Goal: Information Seeking & Learning: Learn about a topic

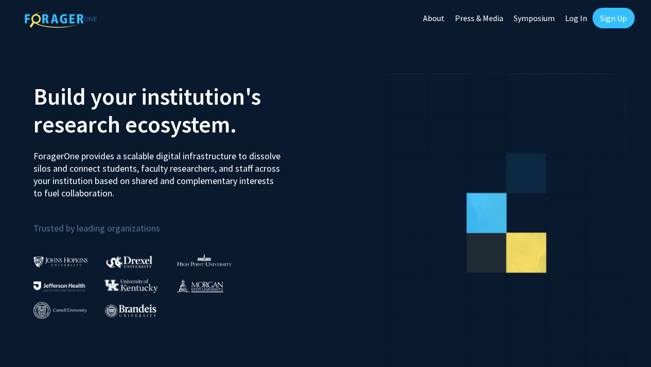
click at [575, 20] on link "Log In" at bounding box center [576, 18] width 32 height 36
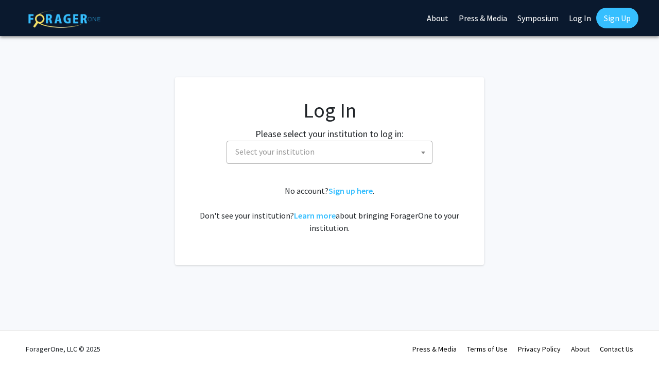
click at [354, 155] on span "Select your institution" at bounding box center [331, 151] width 201 height 21
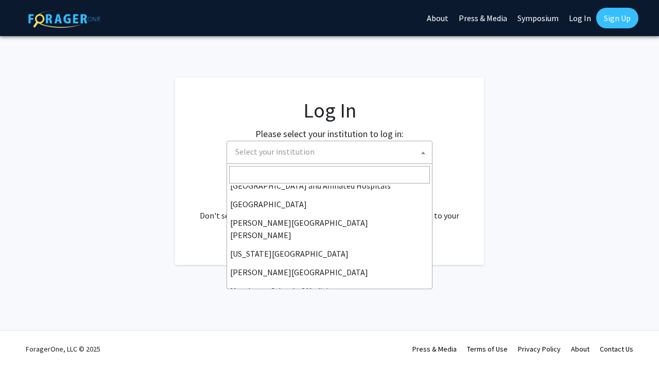
scroll to position [176, 0]
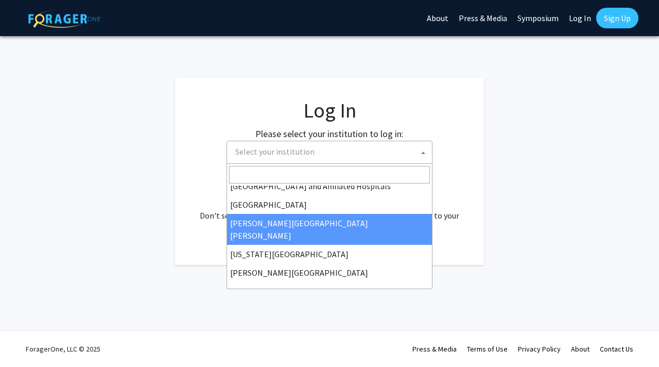
select select "1"
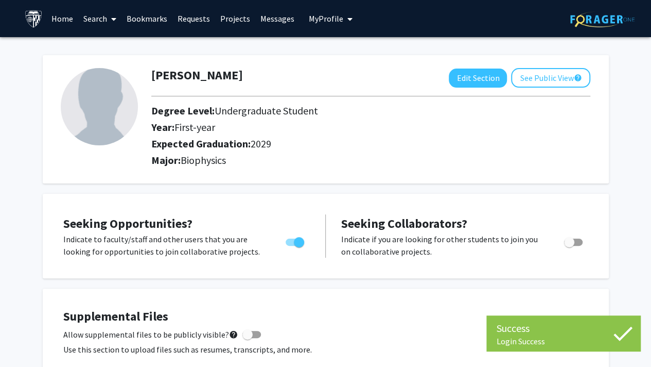
click at [95, 16] on link "Search" at bounding box center [99, 19] width 43 height 36
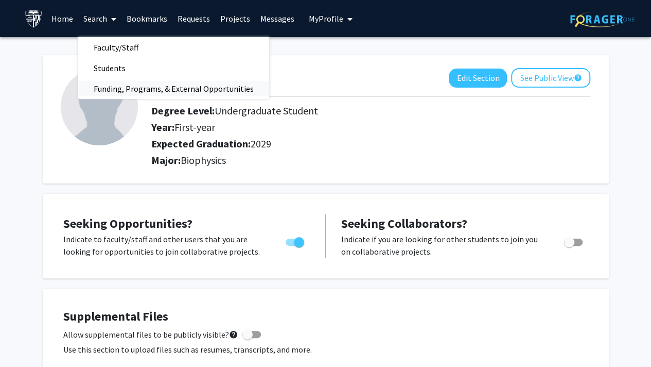
click at [124, 94] on span "Funding, Programs, & External Opportunities" at bounding box center [173, 88] width 191 height 21
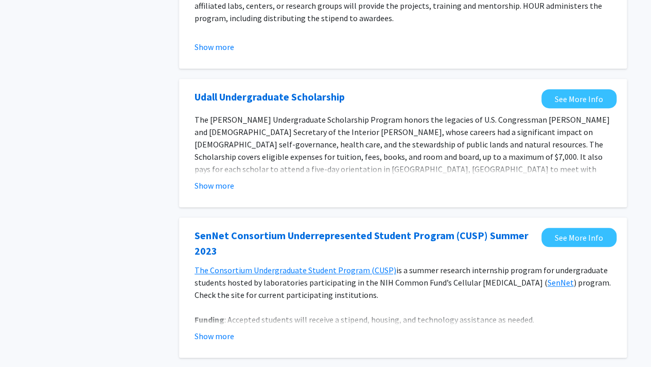
scroll to position [306, 0]
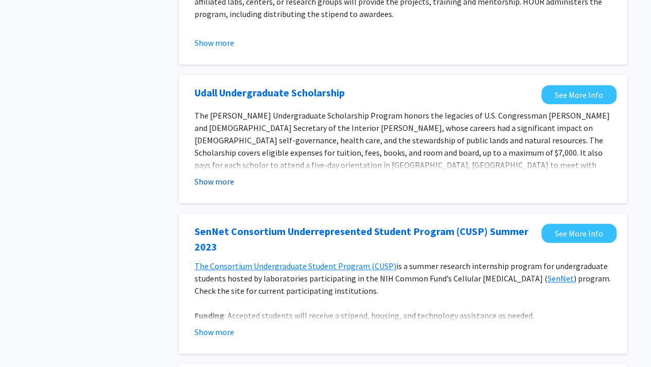
click at [220, 182] on button "Show more" at bounding box center [215, 181] width 40 height 12
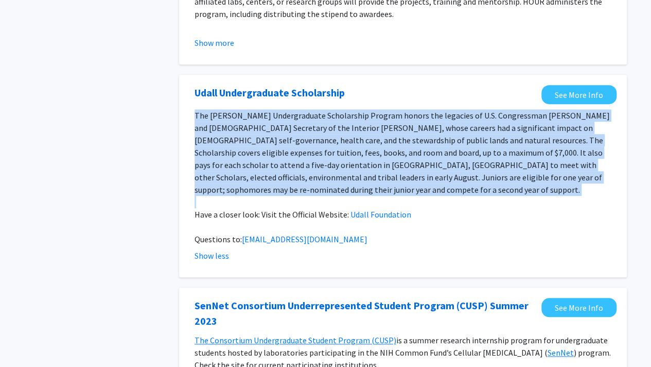
drag, startPoint x: 311, startPoint y: 189, endPoint x: 196, endPoint y: 112, distance: 139.5
click at [196, 112] on div "The Udall Undergraduate Scholarship Program honors the legacies of U.S. Congres…" at bounding box center [403, 177] width 417 height 136
click at [197, 112] on span "The Udall Undergraduate Scholarship Program honors the legacies of U.S. Congres…" at bounding box center [402, 152] width 415 height 84
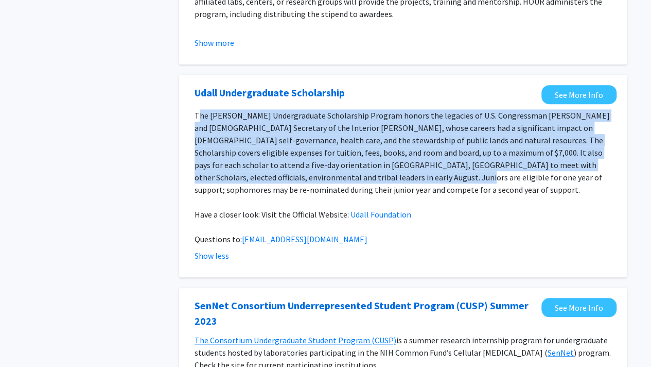
drag, startPoint x: 197, startPoint y: 112, endPoint x: 307, endPoint y: 175, distance: 126.8
click at [307, 175] on span "The Udall Undergraduate Scholarship Program honors the legacies of U.S. Congres…" at bounding box center [402, 152] width 415 height 84
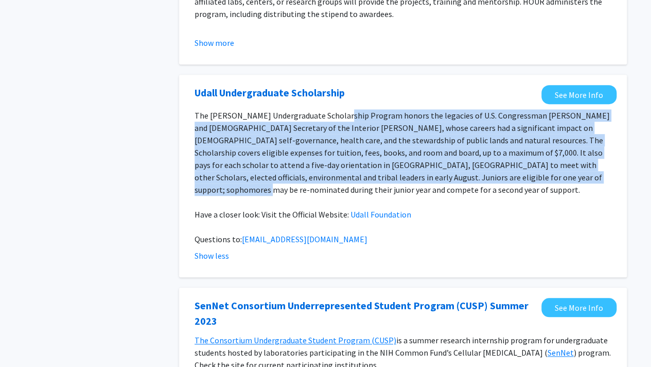
drag, startPoint x: 494, startPoint y: 171, endPoint x: 337, endPoint y: 108, distance: 170.0
click at [337, 108] on fg-opportunity "Udall Undergraduate Scholarship See More Info The Udall Undergraduate Scholarsh…" at bounding box center [402, 176] width 427 height 182
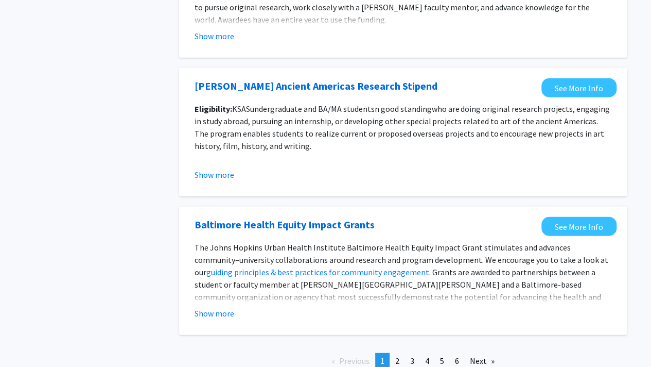
scroll to position [1240, 0]
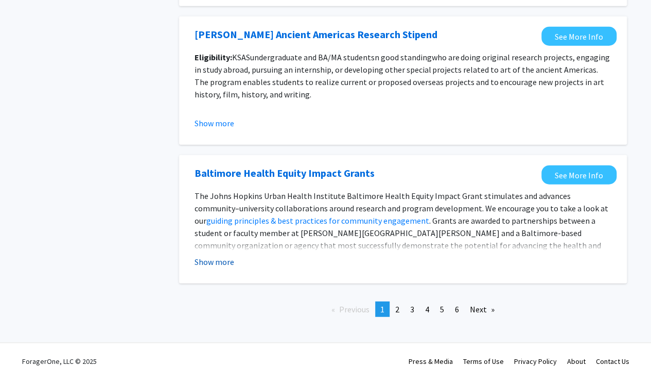
click at [215, 255] on button "Show more" at bounding box center [215, 261] width 40 height 12
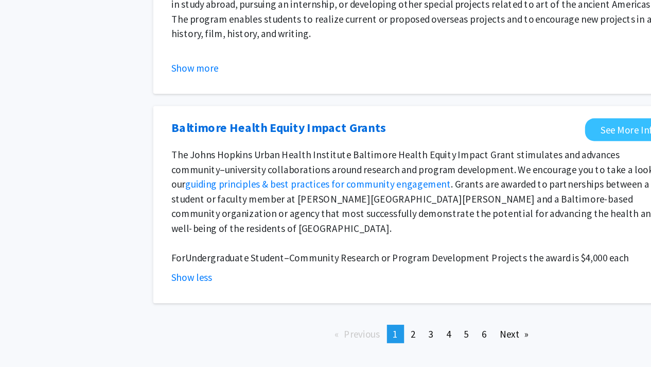
scroll to position [1265, 0]
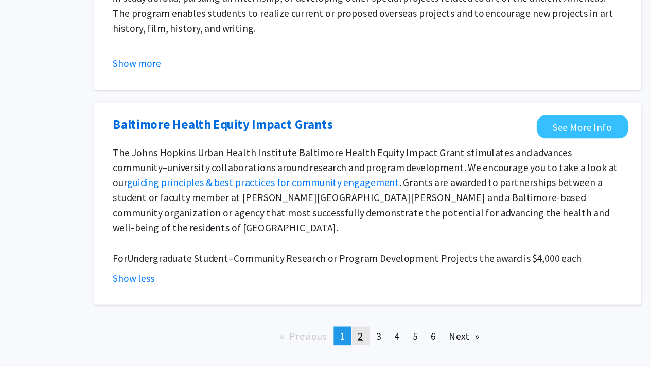
click at [396, 316] on span "2" at bounding box center [397, 321] width 4 height 10
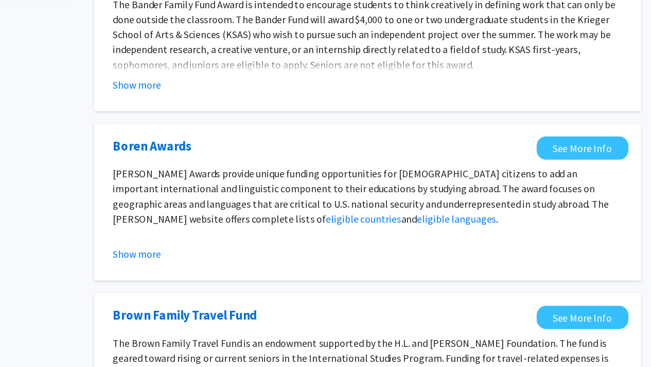
scroll to position [78, 0]
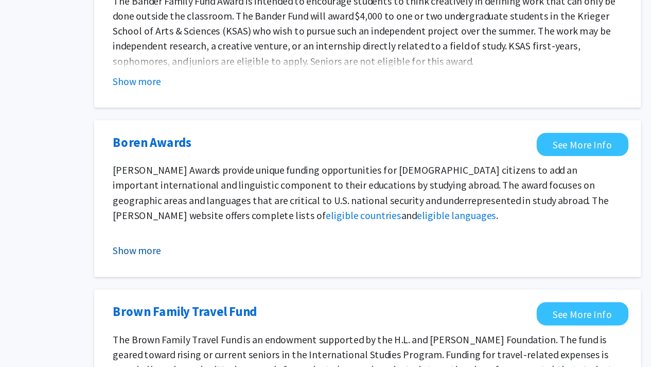
click at [214, 273] on button "Show more" at bounding box center [215, 271] width 40 height 12
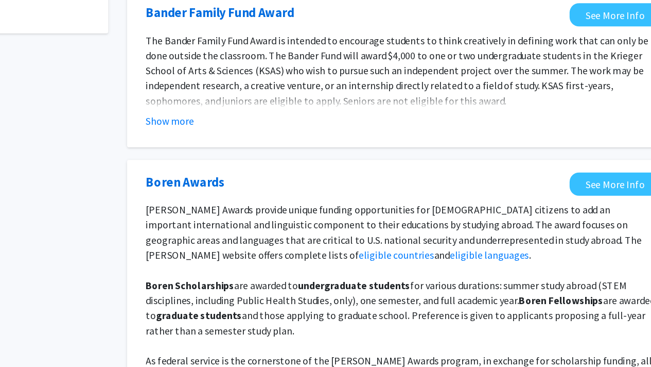
scroll to position [88, 0]
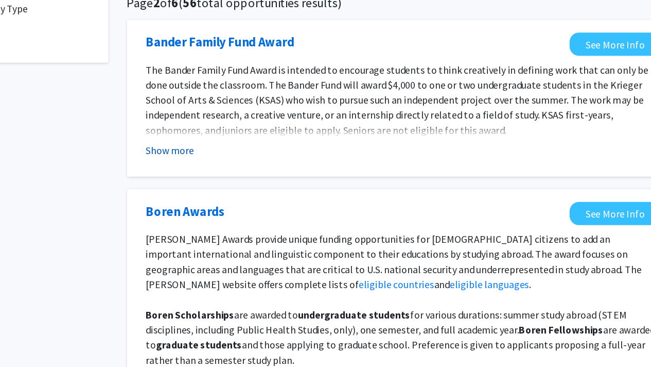
click at [215, 128] on button "Show more" at bounding box center [215, 123] width 40 height 12
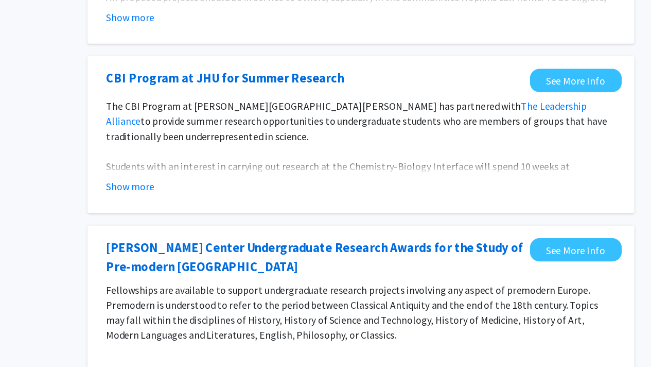
scroll to position [756, 0]
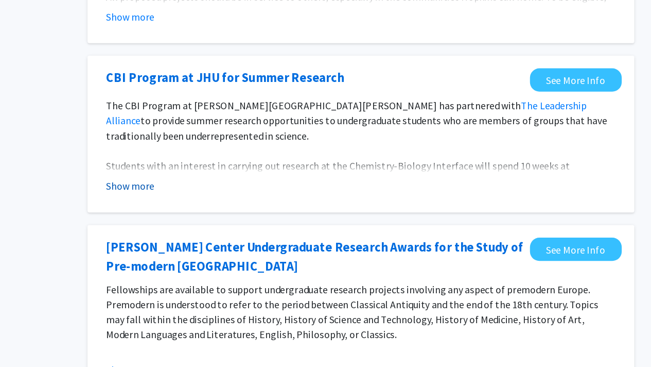
click at [205, 212] on button "Show more" at bounding box center [215, 218] width 40 height 12
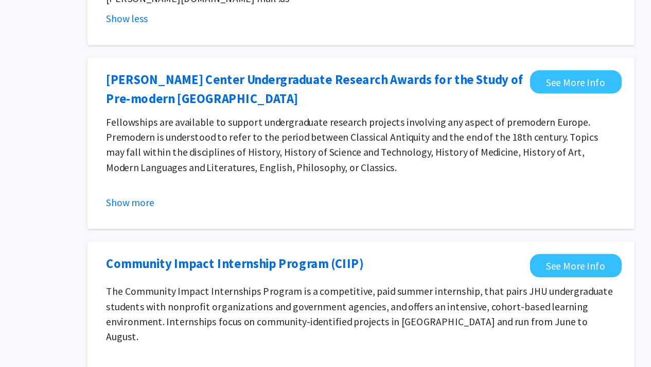
scroll to position [1126, 0]
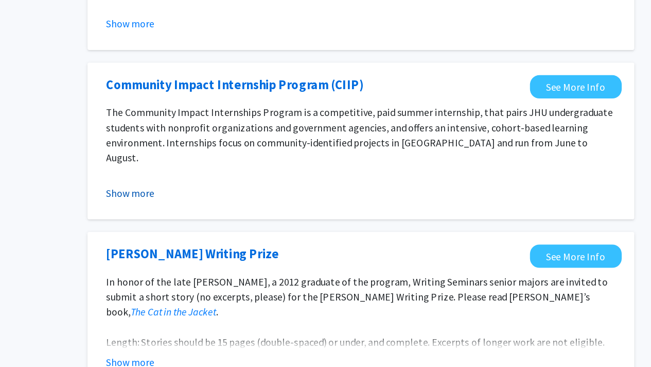
click at [212, 218] on button "Show more" at bounding box center [215, 224] width 40 height 12
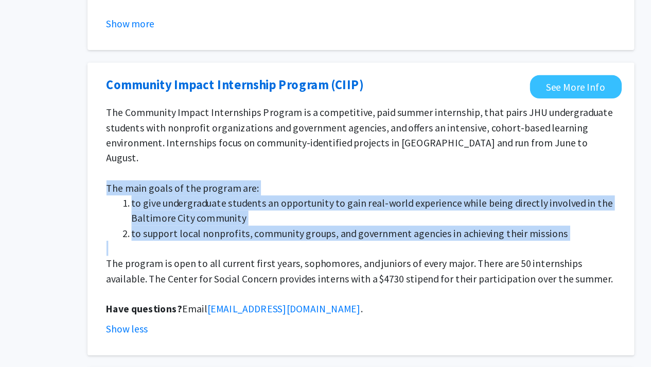
drag, startPoint x: 367, startPoint y: 236, endPoint x: 183, endPoint y: 182, distance: 191.7
click at [183, 182] on div "Community Impact Internship Program (CIIP) See More Info The Community Impact I…" at bounding box center [403, 236] width 448 height 239
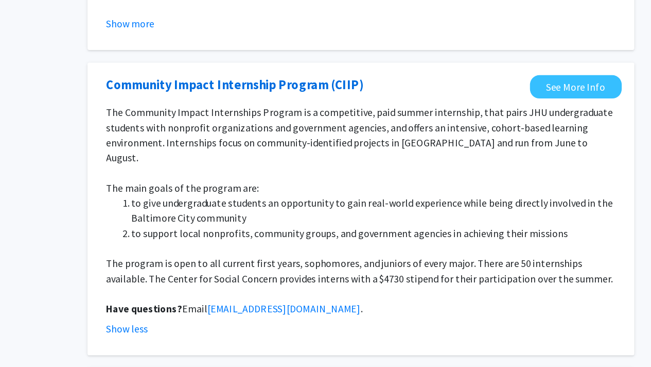
click at [231, 276] on span "The program is open to all current first years, sophomores, and juniors of ever…" at bounding box center [402, 287] width 415 height 23
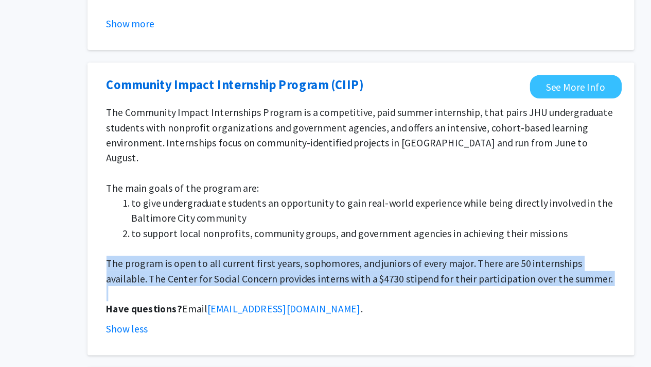
click at [231, 276] on span "The program is open to all current first years, sophomores, and juniors of ever…" at bounding box center [402, 287] width 415 height 23
click at [383, 276] on span "The program is open to all current first years, sophomores, and juniors of ever…" at bounding box center [402, 287] width 415 height 23
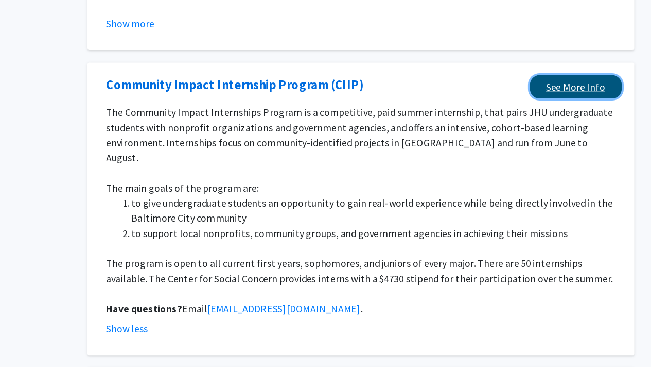
click at [580, 128] on link "See More Info" at bounding box center [579, 137] width 75 height 19
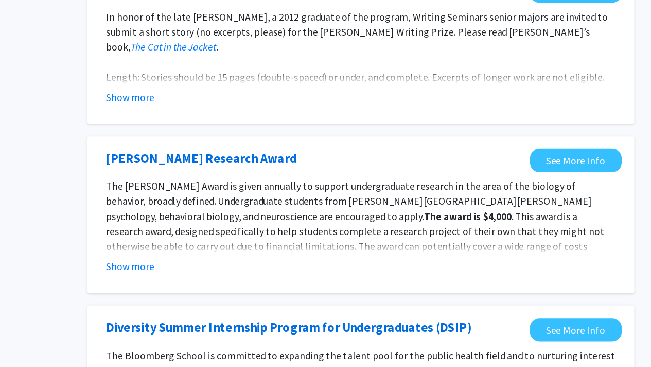
scroll to position [1454, 0]
click at [208, 278] on button "Show more" at bounding box center [215, 284] width 40 height 12
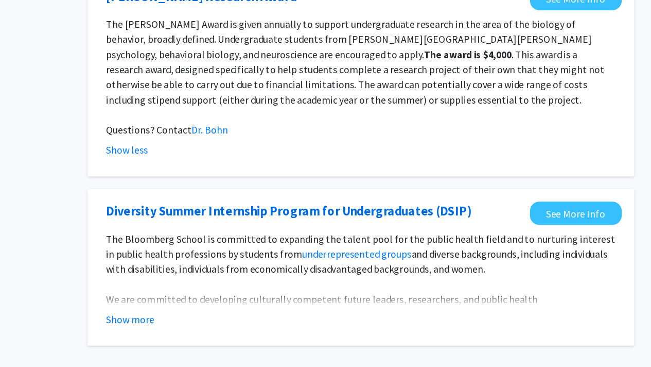
scroll to position [1627, 0]
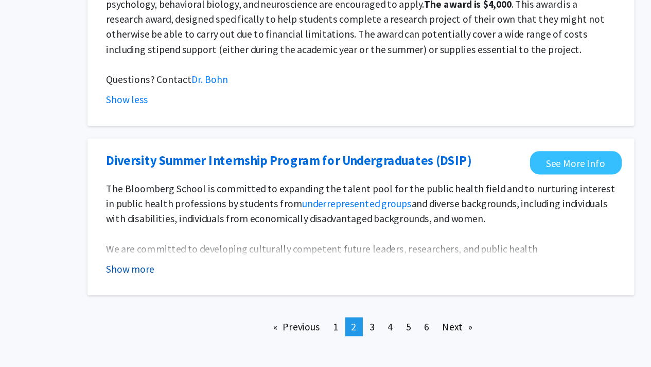
click at [208, 280] on button "Show more" at bounding box center [215, 286] width 40 height 12
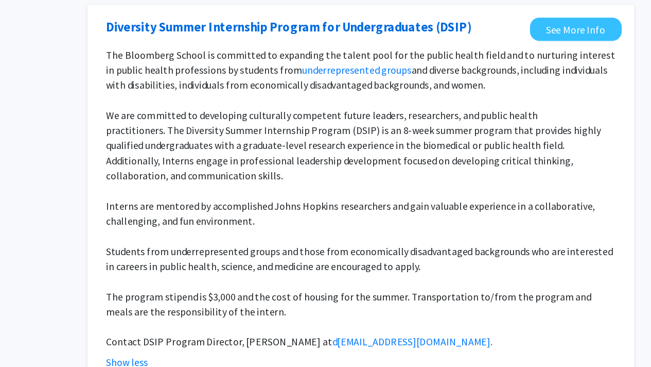
scroll to position [1748, 0]
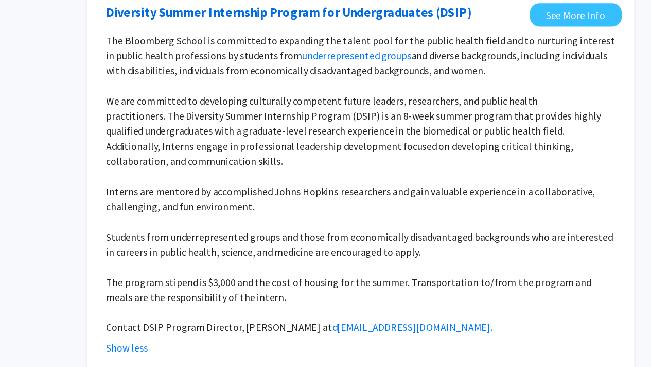
drag, startPoint x: 435, startPoint y: 264, endPoint x: 190, endPoint y: 124, distance: 282.7
click at [190, 124] on section "The Bloomberg School is committed to expanding the talent pool for the public h…" at bounding box center [402, 225] width 427 height 264
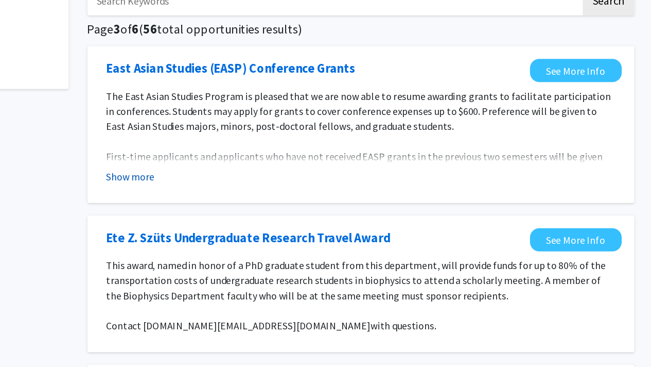
click at [212, 212] on button "Show more" at bounding box center [215, 210] width 40 height 12
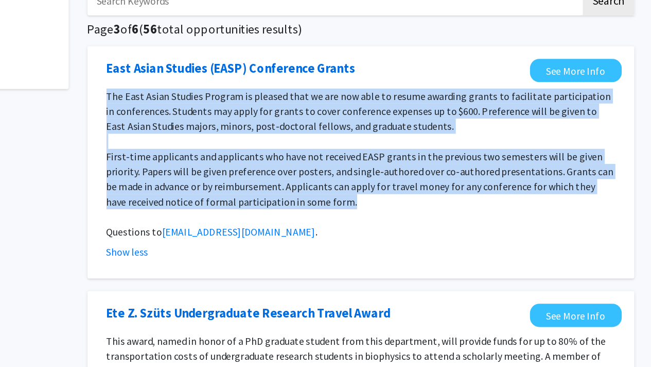
drag, startPoint x: 409, startPoint y: 235, endPoint x: 181, endPoint y: 145, distance: 245.0
click at [181, 145] on div "East Asian Studies (EASP) Conference Grants See More Info The East Asian Studie…" at bounding box center [403, 199] width 448 height 190
click at [201, 156] on p "The East Asian Studies Program is pleased that we are now able to resume awardi…" at bounding box center [403, 156] width 417 height 37
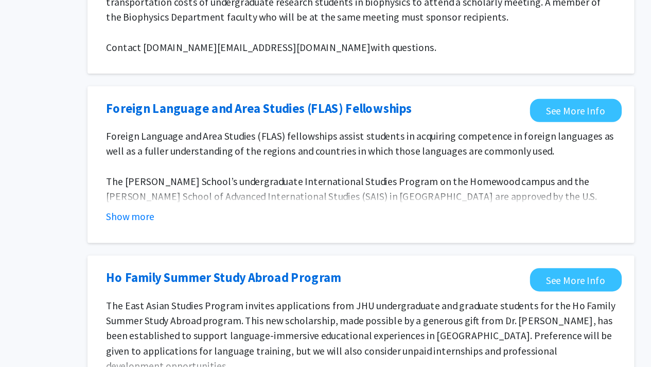
scroll to position [297, 0]
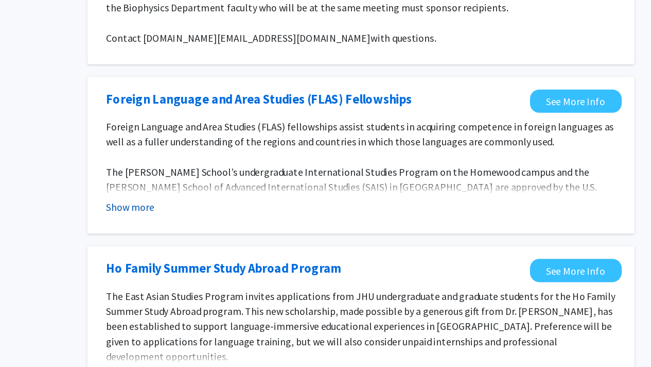
click at [208, 233] on button "Show more" at bounding box center [215, 236] width 40 height 12
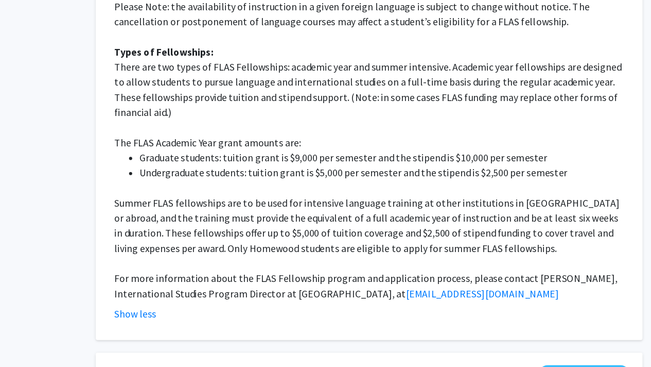
scroll to position [544, 0]
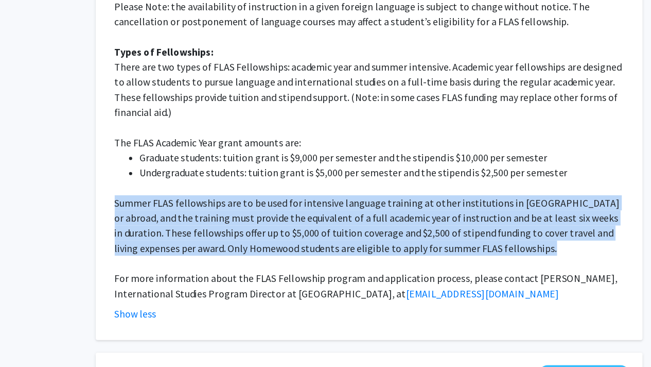
drag, startPoint x: 194, startPoint y: 216, endPoint x: 565, endPoint y: 261, distance: 373.9
click at [565, 261] on p "Summer FLAS fellowships are to be used for intensive language training at other…" at bounding box center [403, 250] width 417 height 49
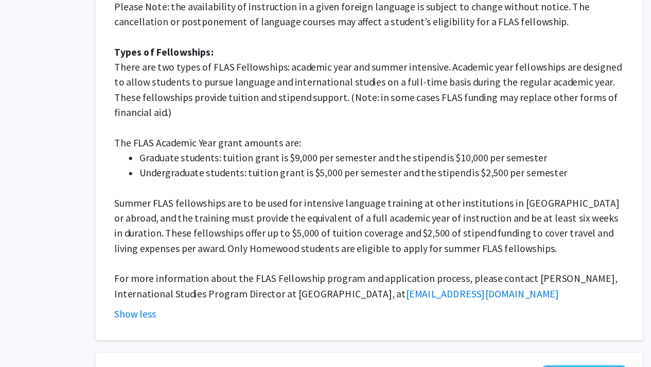
click at [293, 289] on span "For more information about the FLAS Fellowship program and application process,…" at bounding box center [401, 300] width 412 height 23
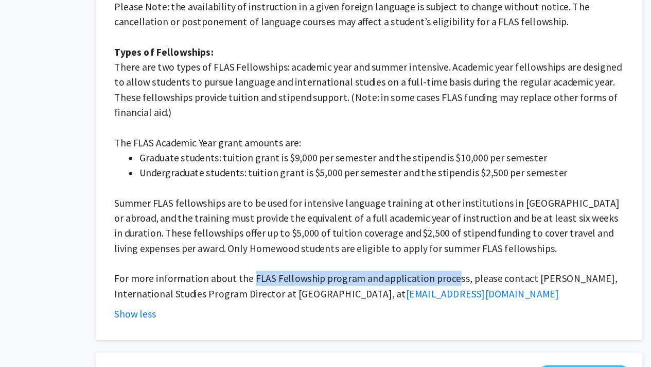
drag, startPoint x: 304, startPoint y: 280, endPoint x: 469, endPoint y: 278, distance: 165.3
click at [469, 289] on span "For more information about the FLAS Fellowship program and application process,…" at bounding box center [401, 300] width 412 height 23
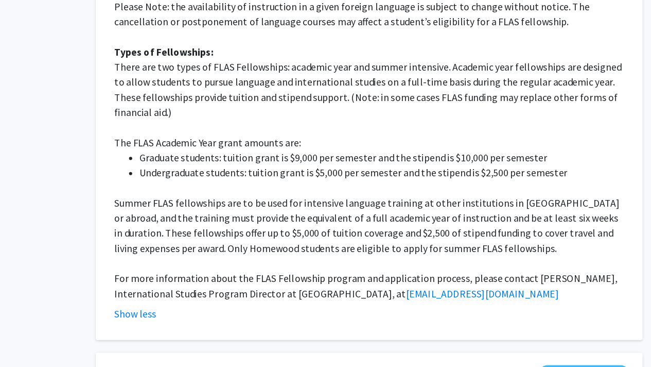
click at [476, 275] on p at bounding box center [403, 281] width 417 height 12
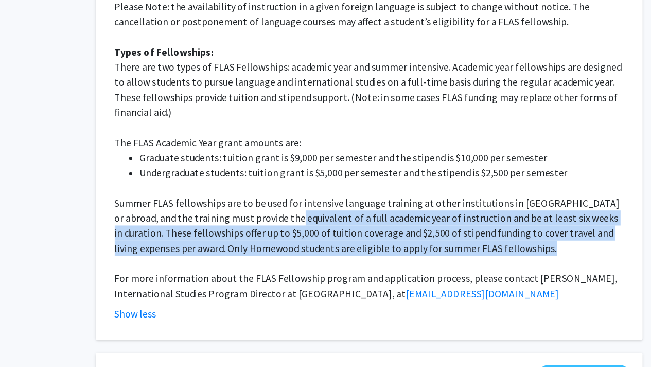
drag, startPoint x: 531, startPoint y: 254, endPoint x: 337, endPoint y: 228, distance: 195.8
click at [337, 228] on p "Summer FLAS fellowships are to be used for intensive language training at other…" at bounding box center [403, 250] width 417 height 49
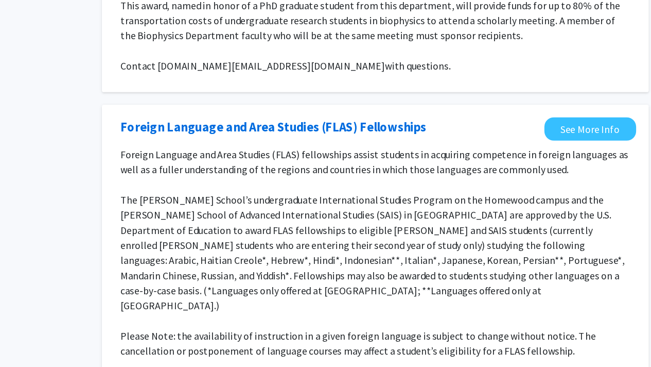
scroll to position [323, 0]
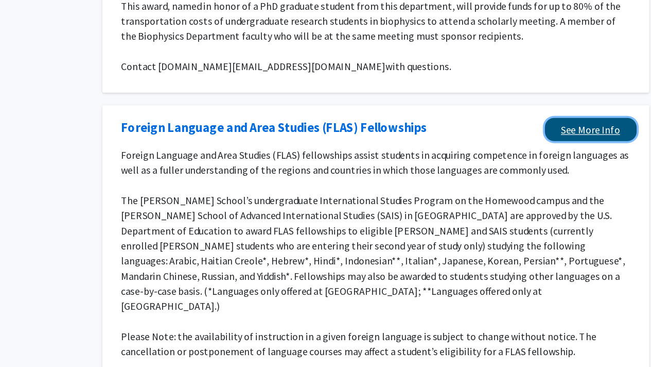
click at [566, 128] on link "See More Info" at bounding box center [579, 122] width 75 height 19
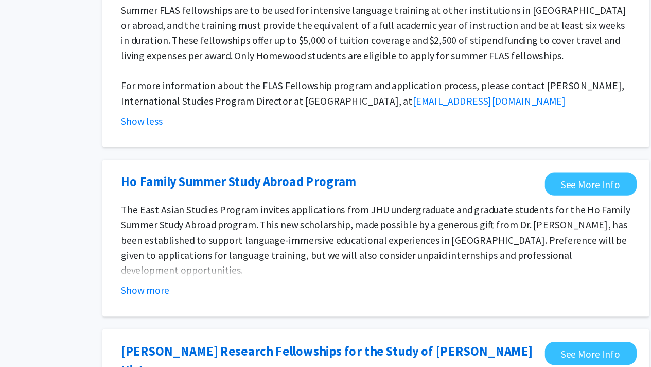
scroll to position [761, 0]
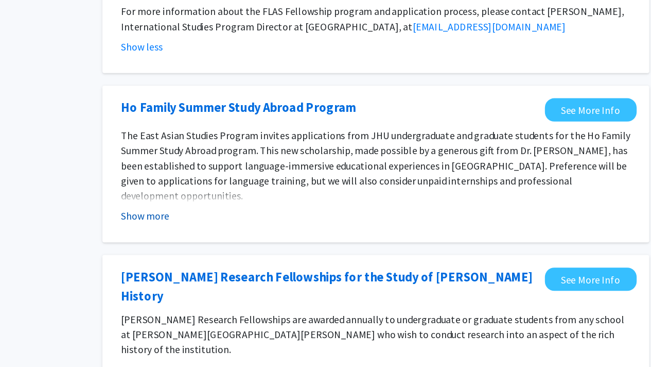
click at [214, 237] on button "Show more" at bounding box center [215, 243] width 40 height 12
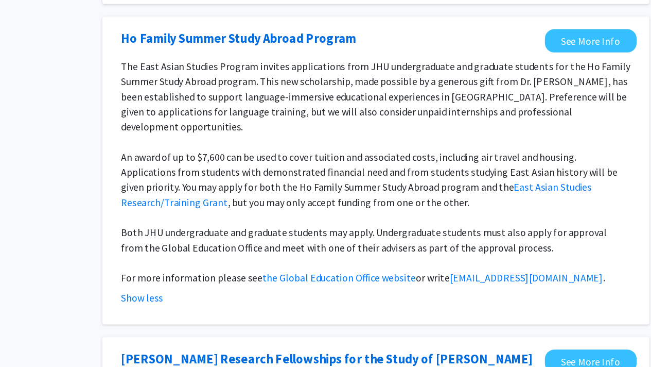
scroll to position [819, 0]
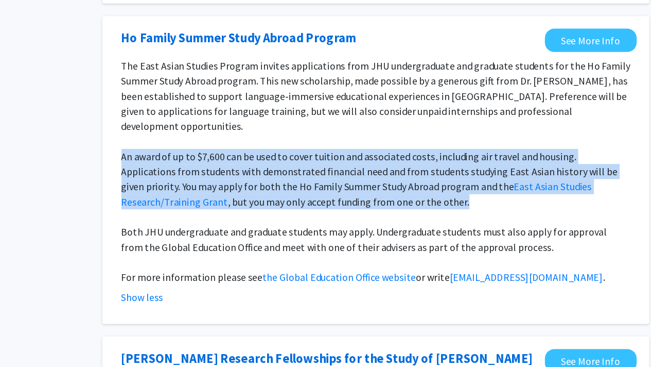
drag, startPoint x: 430, startPoint y: 210, endPoint x: 179, endPoint y: 168, distance: 254.6
click at [179, 168] on div "Ho Family Summer Study Abroad Program See More Info The East Asian Studies Prog…" at bounding box center [403, 205] width 448 height 252
click at [200, 188] on p "An award of up to $7,600 can be used to cover tuition and associated costs, inc…" at bounding box center [403, 212] width 417 height 49
drag, startPoint x: 200, startPoint y: 169, endPoint x: 605, endPoint y: 204, distance: 406.6
click at [605, 204] on p "An award of up to $7,600 can be used to cover tuition and associated costs, inc…" at bounding box center [403, 212] width 417 height 49
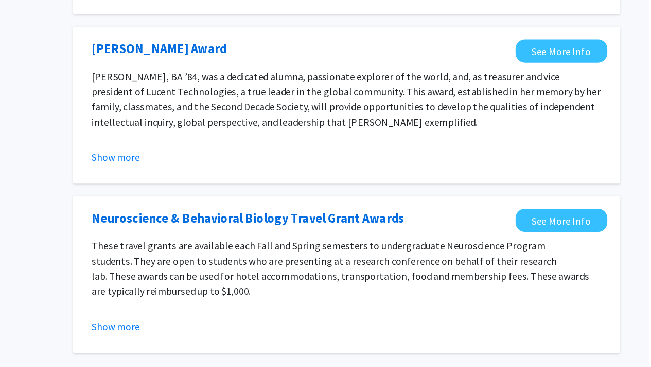
scroll to position [1685, 0]
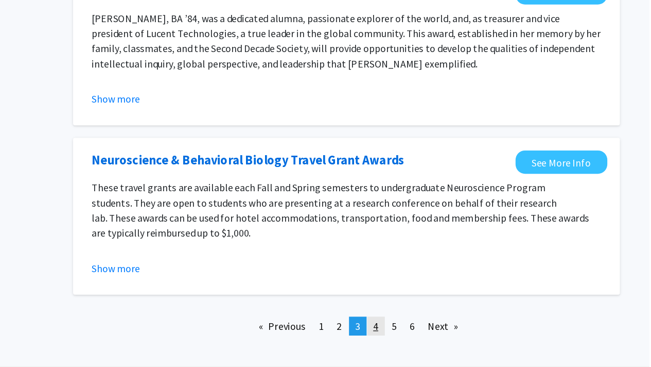
click at [428, 328] on span "4" at bounding box center [427, 333] width 4 height 10
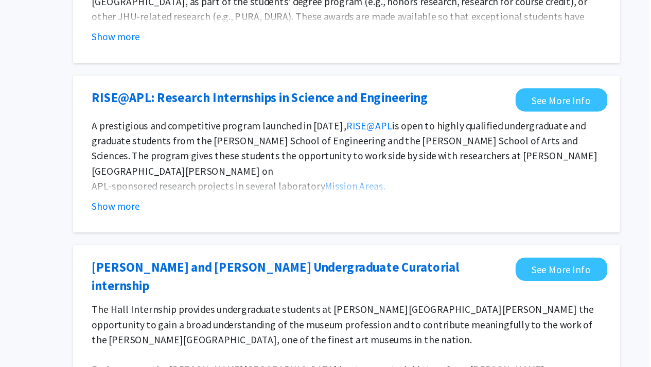
scroll to position [253, 0]
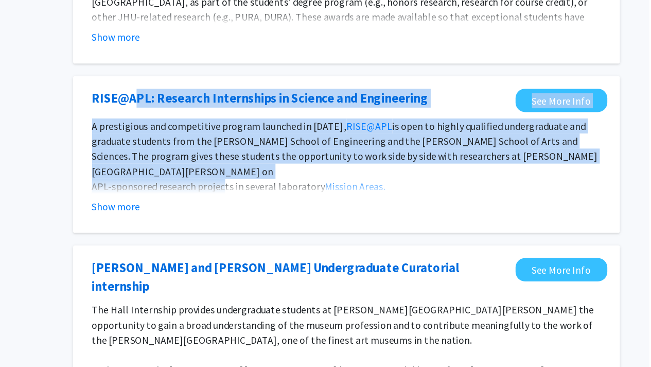
drag, startPoint x: 299, startPoint y: 207, endPoint x: 229, endPoint y: 158, distance: 85.7
click at [229, 158] on fg-opportunity "RISE@APL: Research Internships in Science and Engineering See More Info A prest…" at bounding box center [402, 192] width 427 height 108
click at [247, 185] on p "A prestigious and competitive program launched in 2014, RISE@APL is open to hig…" at bounding box center [403, 187] width 417 height 49
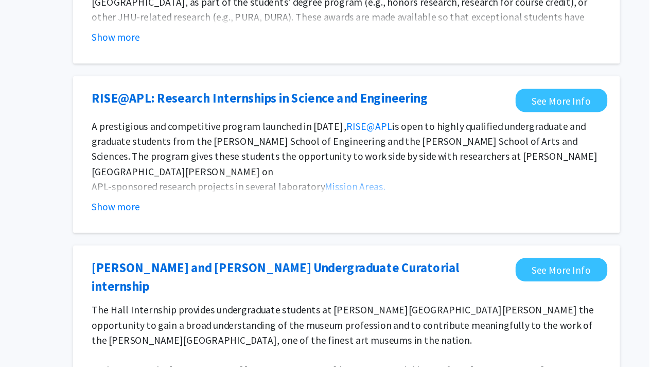
scroll to position [255, 0]
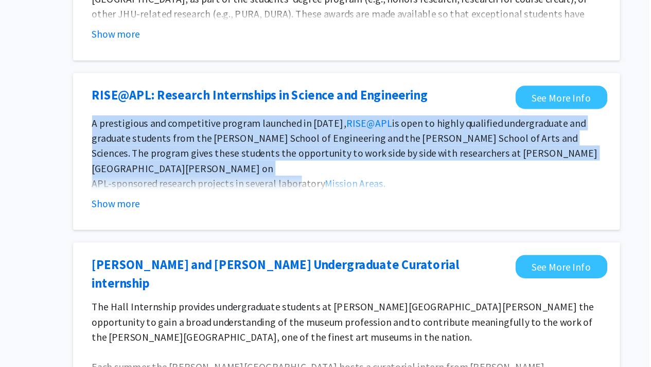
drag, startPoint x: 360, startPoint y: 205, endPoint x: 187, endPoint y: 167, distance: 177.1
click at [187, 167] on div "RISE@APL: Research Internships in Science and Engineering See More Info A prest…" at bounding box center [403, 190] width 448 height 128
click at [213, 181] on p "A prestigious and competitive program launched in 2014, RISE@APL is open to hig…" at bounding box center [403, 185] width 417 height 49
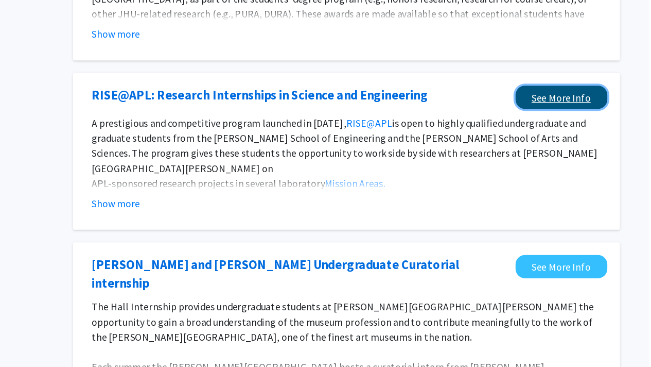
click at [559, 147] on link "See More Info" at bounding box center [579, 145] width 75 height 19
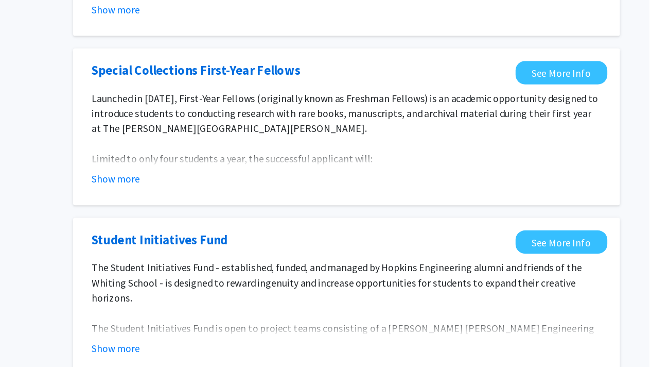
scroll to position [1149, 0]
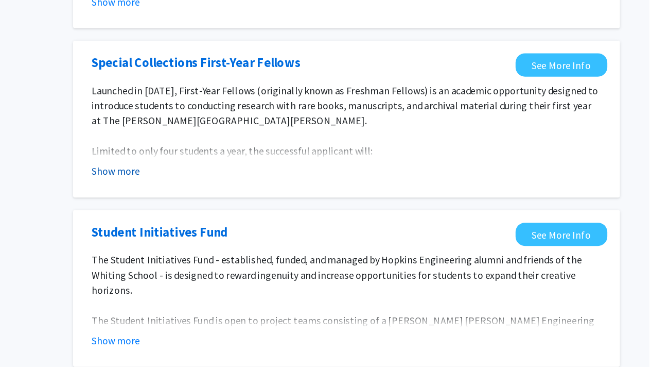
click at [214, 169] on button "Show more" at bounding box center [215, 175] width 40 height 12
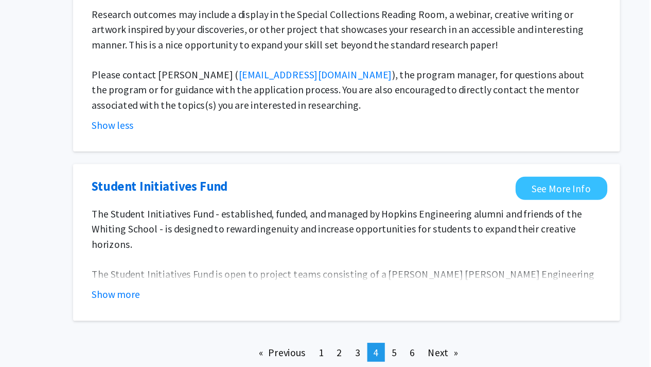
scroll to position [1376, 0]
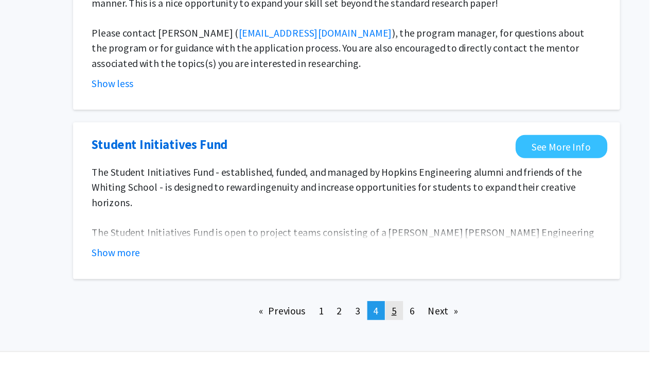
click at [443, 315] on span "5" at bounding box center [442, 320] width 4 height 10
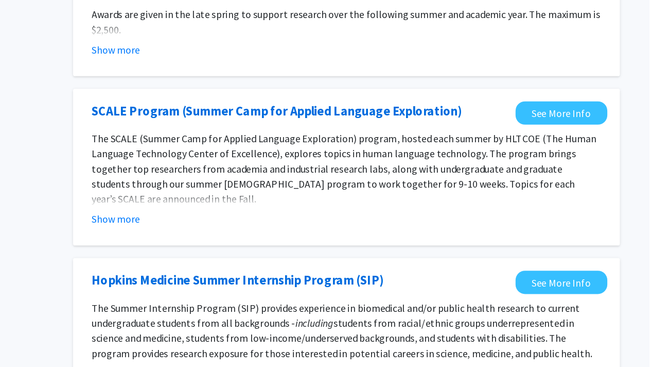
scroll to position [104, 0]
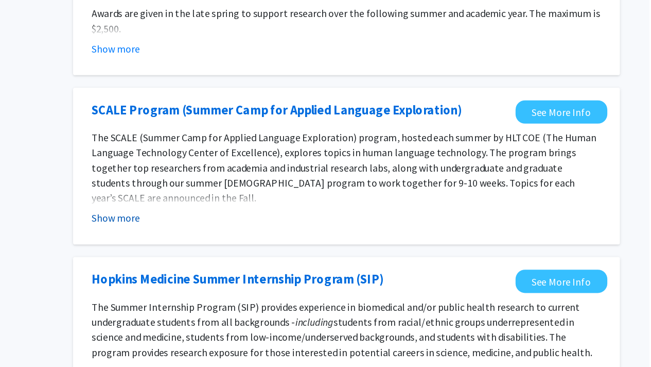
click at [223, 245] on button "Show more" at bounding box center [215, 244] width 40 height 12
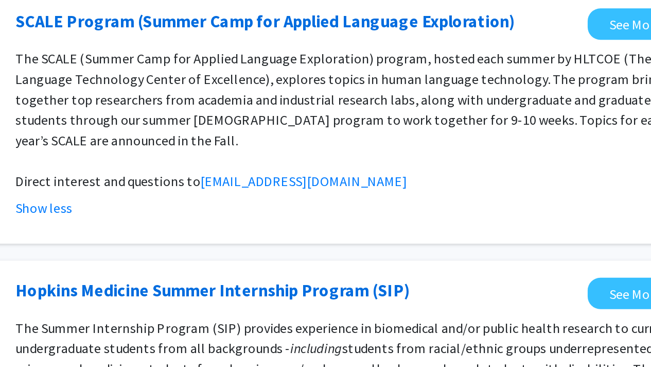
scroll to position [133, 0]
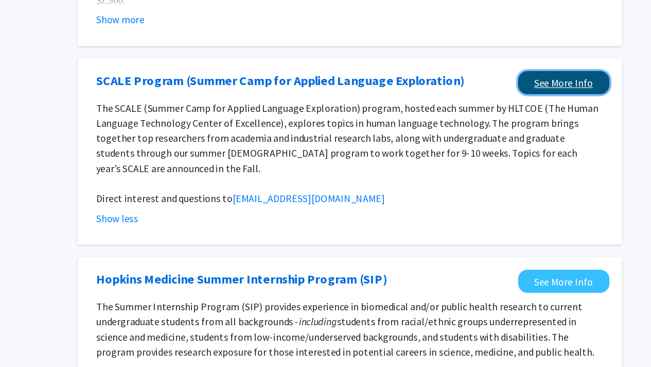
click at [568, 136] on link "See More Info" at bounding box center [579, 129] width 75 height 19
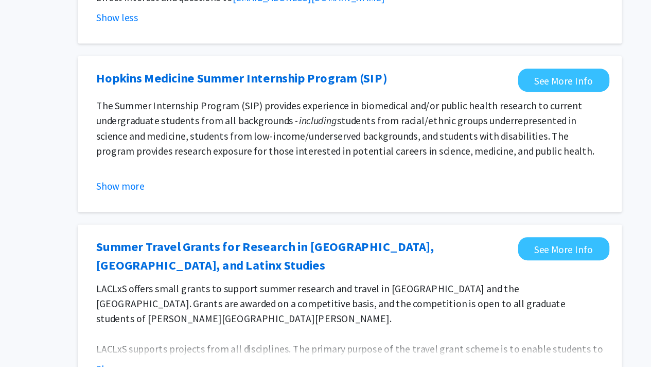
scroll to position [296, 0]
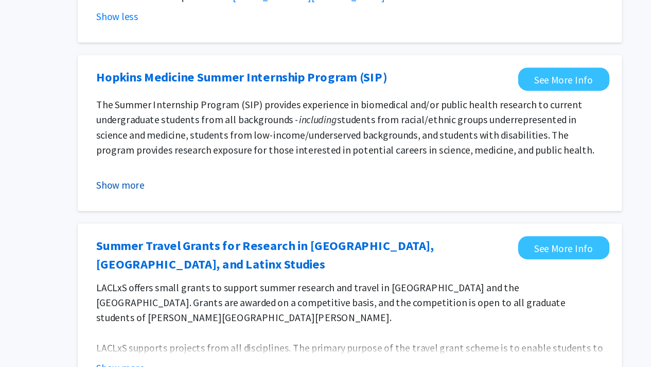
click at [222, 210] on button "Show more" at bounding box center [215, 216] width 40 height 12
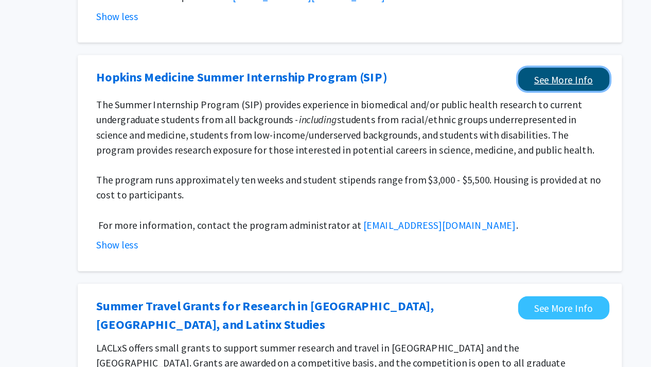
click at [555, 122] on link "See More Info" at bounding box center [579, 129] width 75 height 19
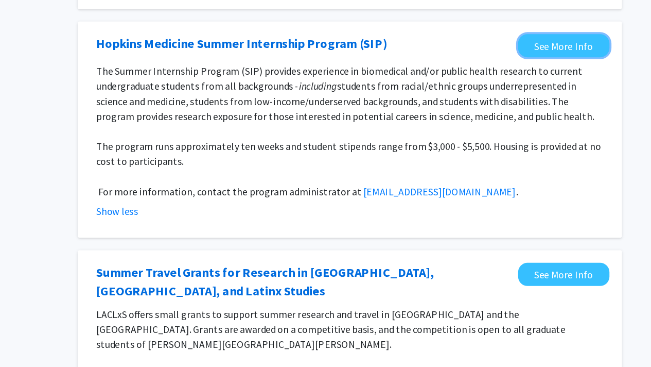
scroll to position [439, 0]
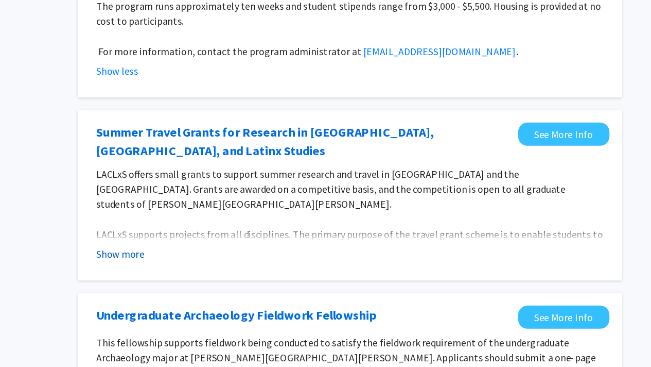
click at [220, 267] on button "Show more" at bounding box center [215, 273] width 40 height 12
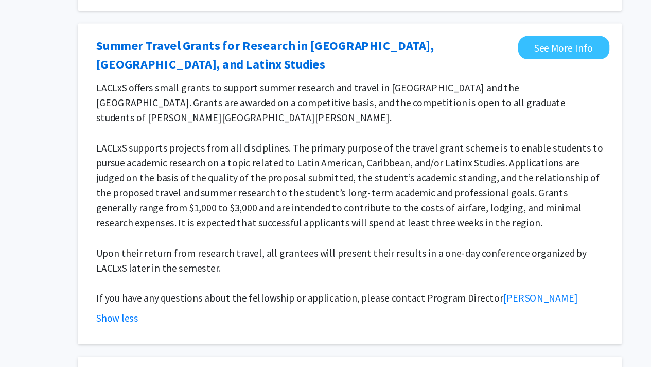
scroll to position [510, 0]
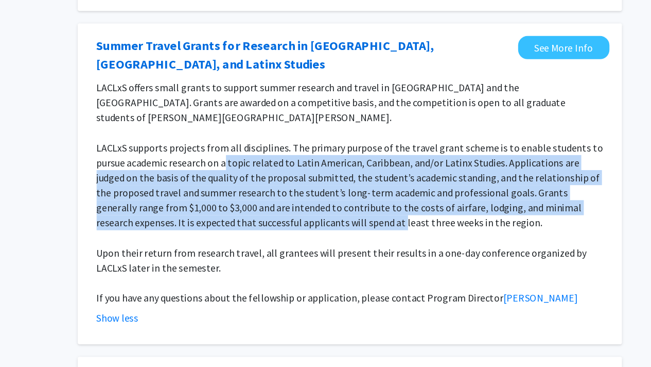
drag, startPoint x: 306, startPoint y: 167, endPoint x: 363, endPoint y: 224, distance: 81.5
click at [361, 222] on p "LACLxS supports projects from all disciplines. The primary purpose of the trave…" at bounding box center [403, 217] width 417 height 74
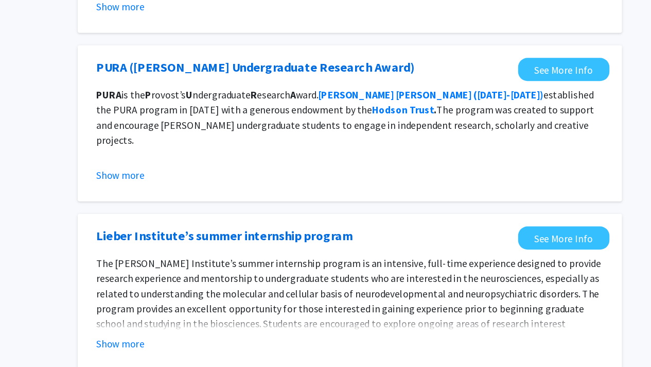
scroll to position [1140, 0]
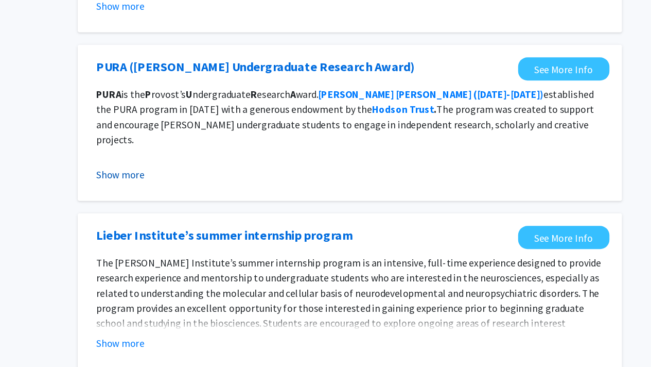
click at [211, 202] on button "Show more" at bounding box center [215, 208] width 40 height 12
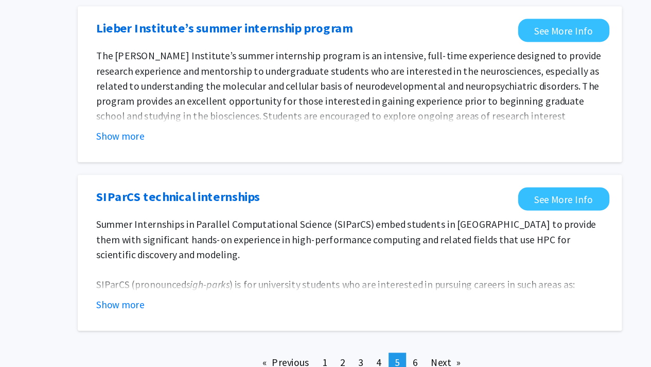
scroll to position [1405, 0]
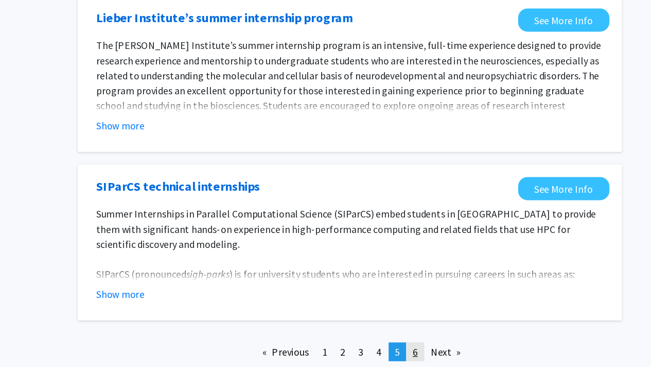
click at [457, 348] on span "6" at bounding box center [457, 353] width 4 height 10
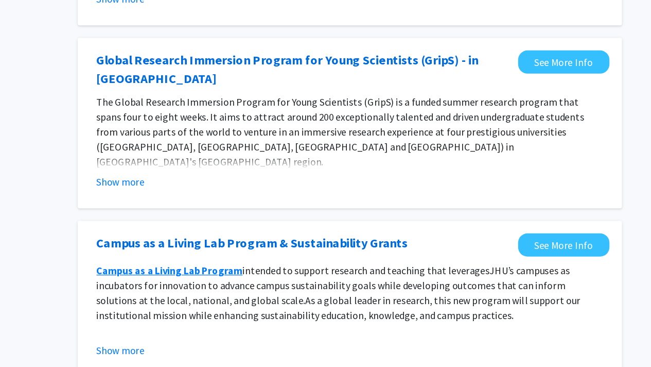
scroll to position [290, 0]
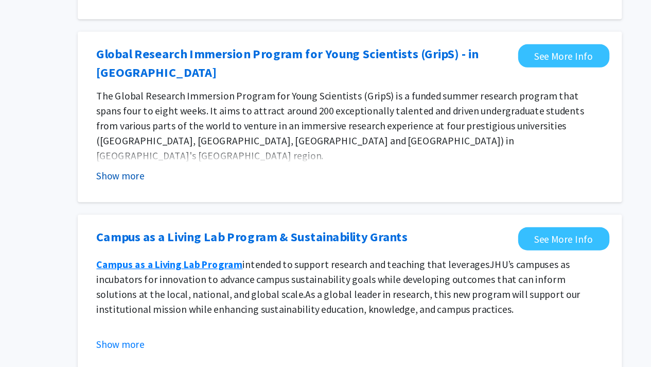
click at [220, 203] on button "Show more" at bounding box center [215, 209] width 40 height 12
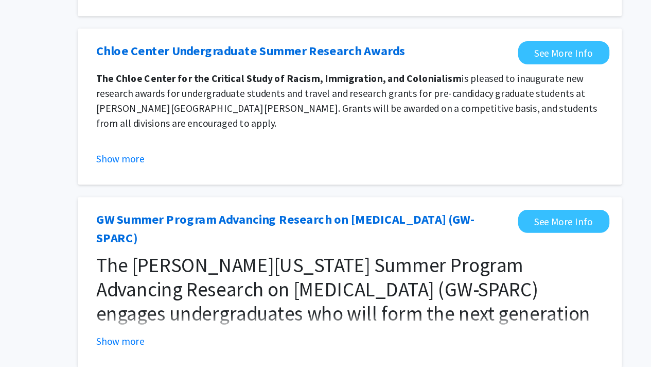
scroll to position [864, 0]
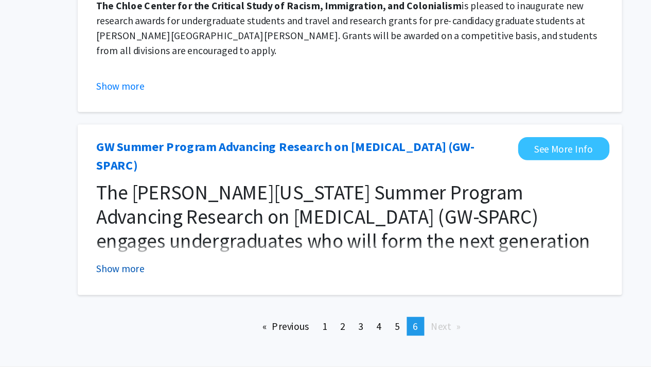
click at [201, 279] on button "Show more" at bounding box center [215, 285] width 40 height 12
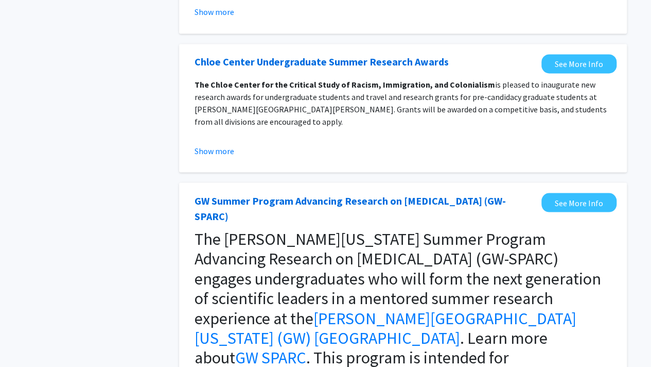
scroll to position [852, 0]
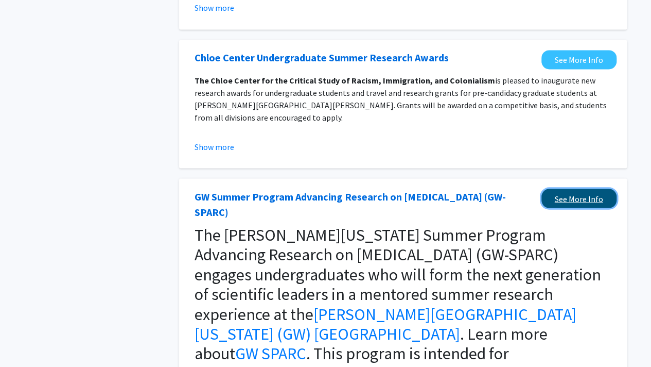
click at [556, 188] on link "See More Info" at bounding box center [579, 197] width 75 height 19
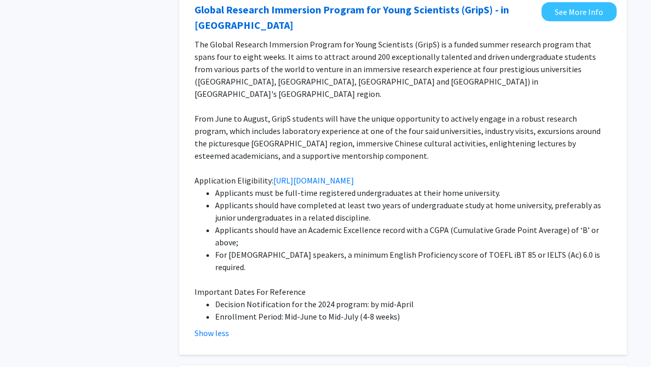
scroll to position [0, 0]
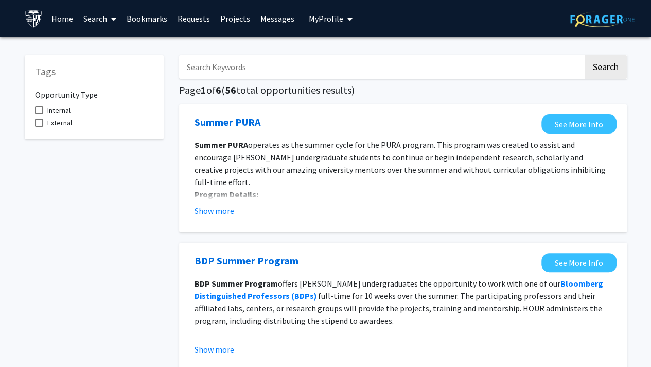
click at [101, 14] on link "Search" at bounding box center [99, 19] width 43 height 36
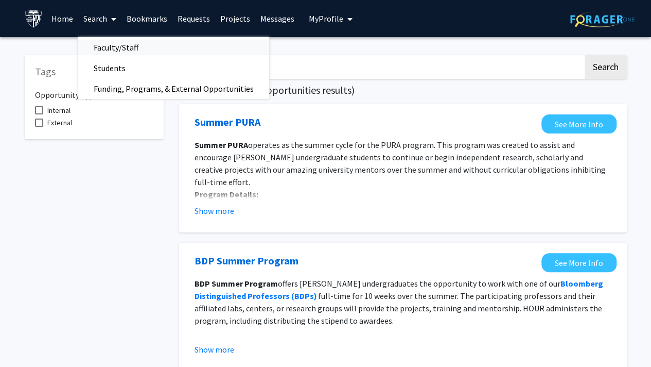
click at [114, 46] on span "Faculty/Staff" at bounding box center [116, 47] width 76 height 21
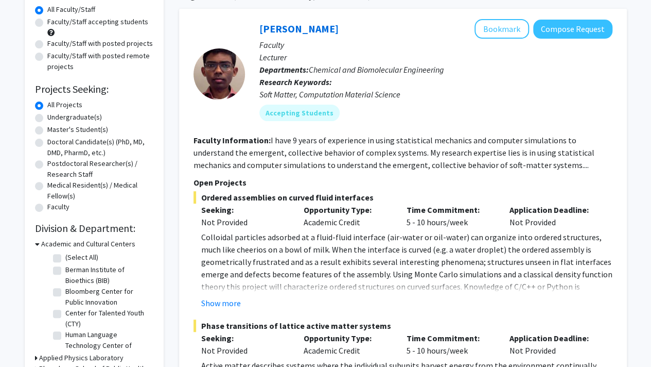
scroll to position [96, 0]
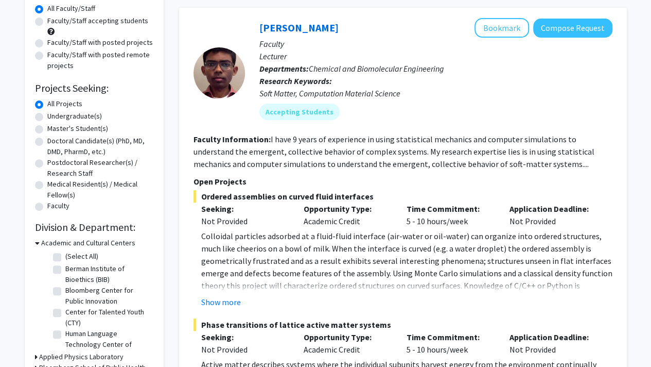
click at [47, 116] on label "Undergraduate(s)" at bounding box center [74, 116] width 55 height 11
click at [47, 116] on input "Undergraduate(s)" at bounding box center [50, 114] width 7 height 7
radio input "true"
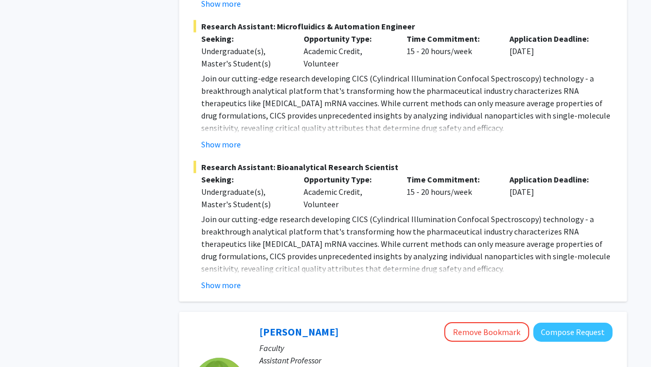
scroll to position [1445, 0]
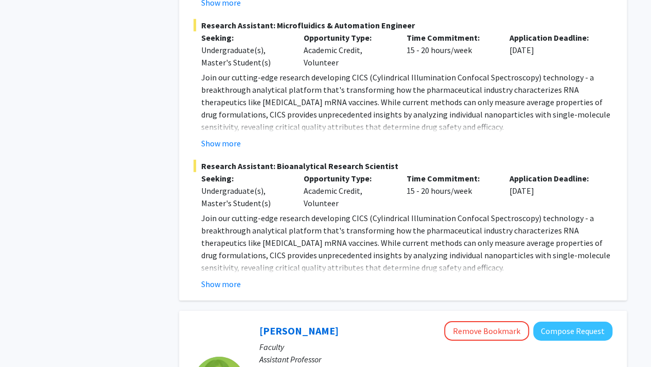
click at [223, 277] on button "Show more" at bounding box center [221, 283] width 40 height 12
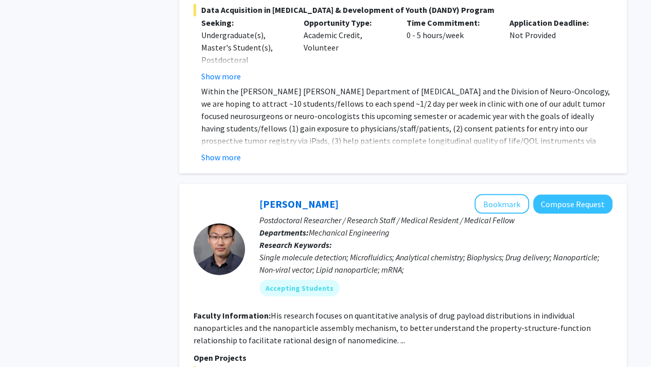
scroll to position [958, 0]
click at [502, 193] on button "Bookmark" at bounding box center [502, 203] width 55 height 20
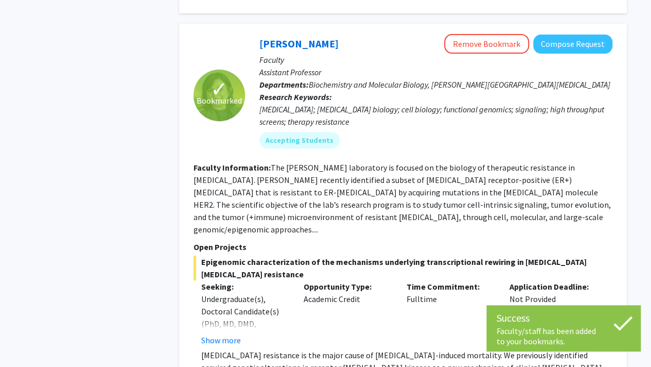
scroll to position [2128, 0]
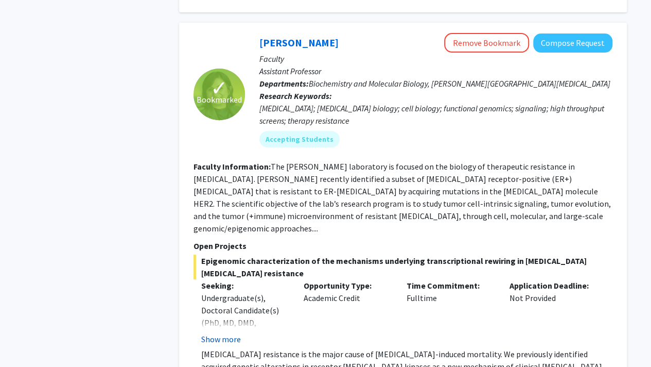
click at [223, 333] on button "Show more" at bounding box center [221, 339] width 40 height 12
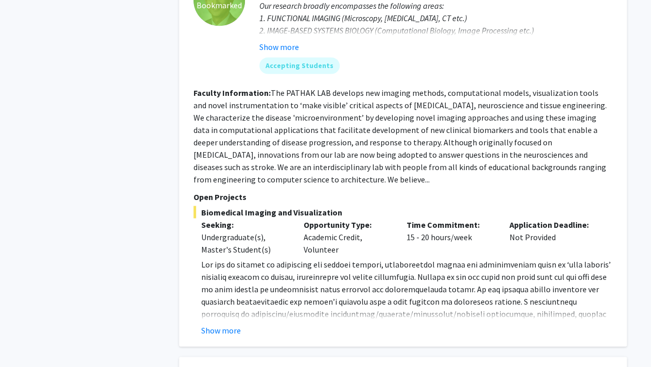
scroll to position [2740, 0]
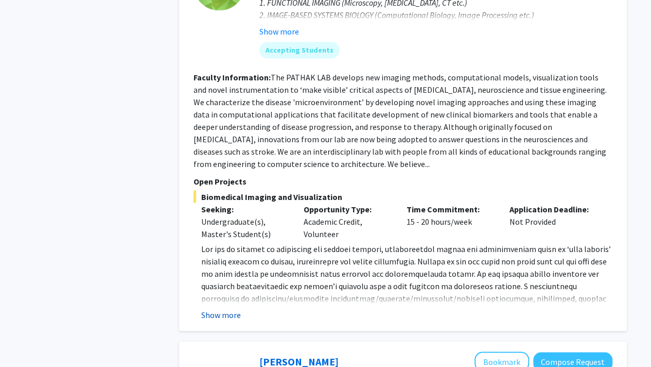
click at [232, 308] on button "Show more" at bounding box center [221, 314] width 40 height 12
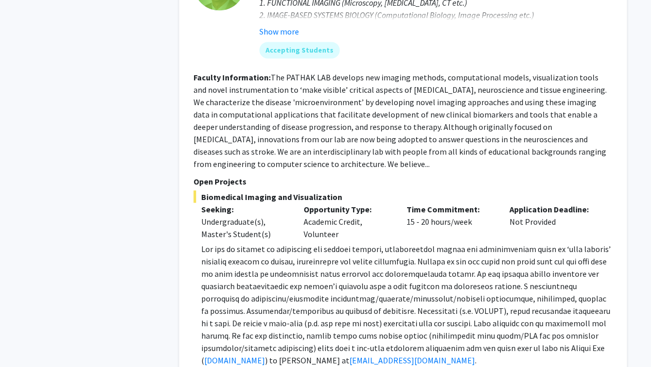
click at [336, 261] on span at bounding box center [406, 303] width 410 height 121
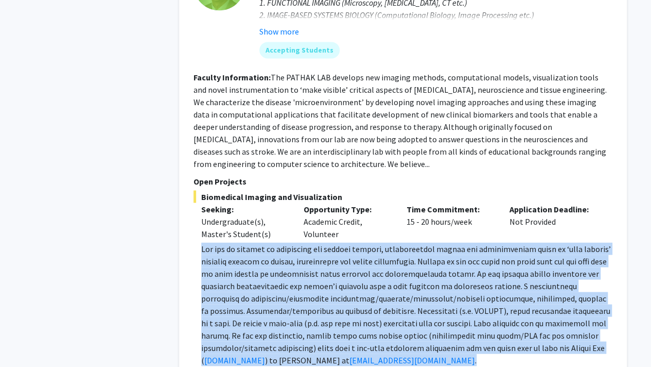
click at [336, 261] on span at bounding box center [406, 303] width 410 height 121
click at [284, 242] on p "www.pathaklab.org ) to Dr. Arvind Pathak at apathak2@jhmi.edu ." at bounding box center [406, 304] width 411 height 124
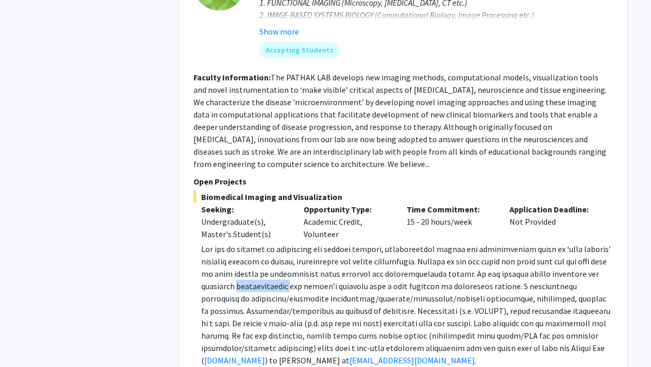
click at [284, 242] on p "www.pathaklab.org ) to Dr. Arvind Pathak at apathak2@jhmi.edu ." at bounding box center [406, 304] width 411 height 124
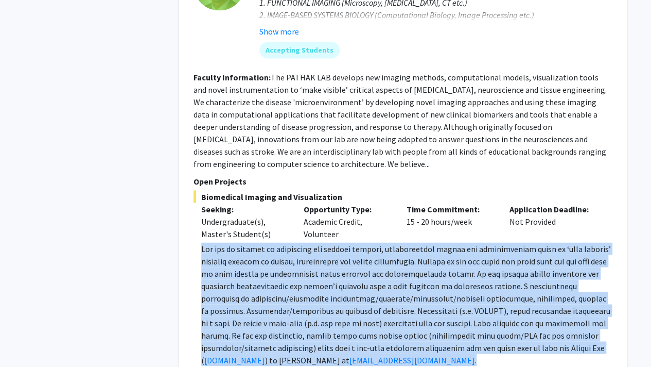
click at [284, 242] on p "www.pathaklab.org ) to Dr. Arvind Pathak at apathak2@jhmi.edu ." at bounding box center [406, 304] width 411 height 124
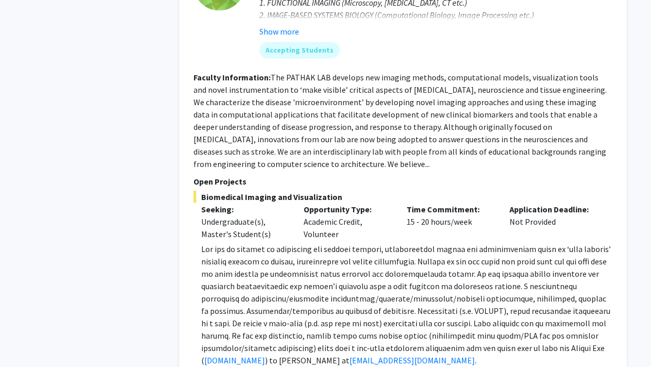
click at [309, 243] on span at bounding box center [406, 303] width 410 height 121
click at [363, 247] on span at bounding box center [406, 303] width 410 height 121
click at [287, 242] on p "www.pathaklab.org ) to Dr. Arvind Pathak at apathak2@jhmi.edu ." at bounding box center [406, 304] width 411 height 124
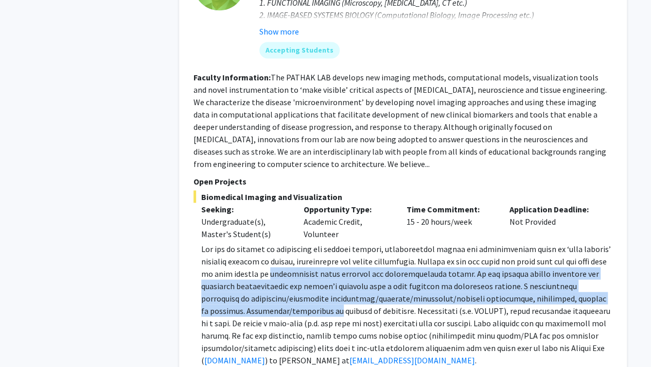
drag, startPoint x: 287, startPoint y: 241, endPoint x: 296, endPoint y: 202, distance: 40.1
click at [296, 242] on p "www.pathaklab.org ) to Dr. Arvind Pathak at apathak2@jhmi.edu ." at bounding box center [406, 304] width 411 height 124
click at [296, 243] on span at bounding box center [406, 303] width 410 height 121
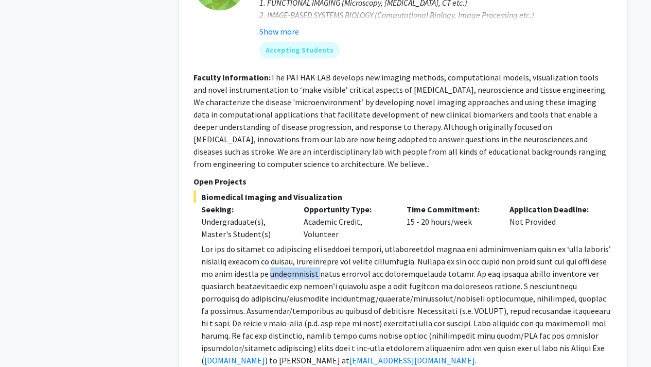
click at [296, 243] on span at bounding box center [406, 303] width 410 height 121
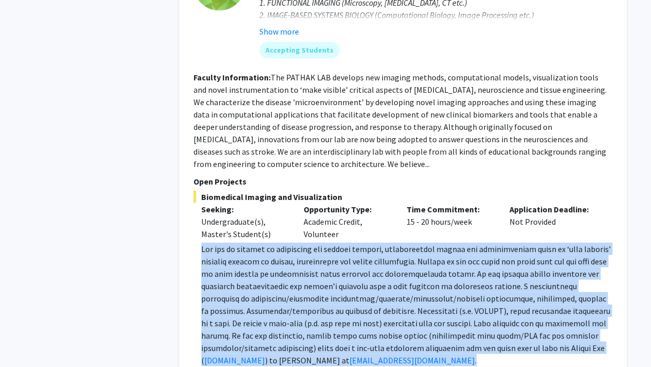
click at [296, 243] on span at bounding box center [406, 303] width 410 height 121
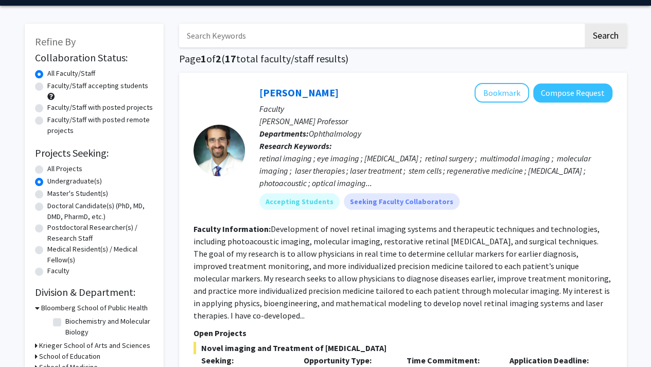
scroll to position [34, 0]
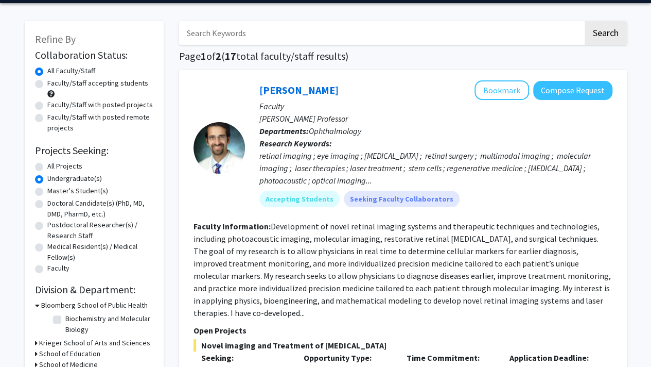
click at [47, 167] on label "All Projects" at bounding box center [64, 166] width 35 height 11
click at [47, 167] on input "All Projects" at bounding box center [50, 164] width 7 height 7
radio input "true"
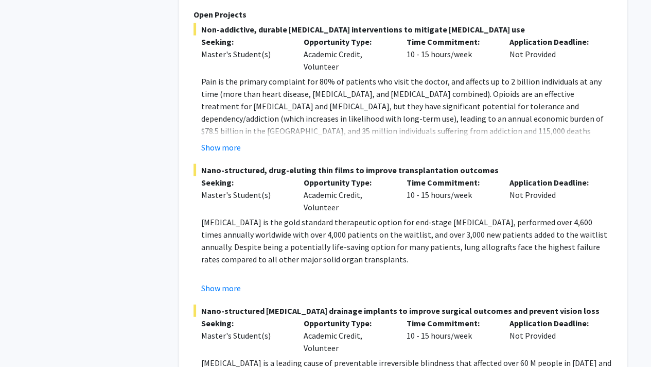
scroll to position [5194, 0]
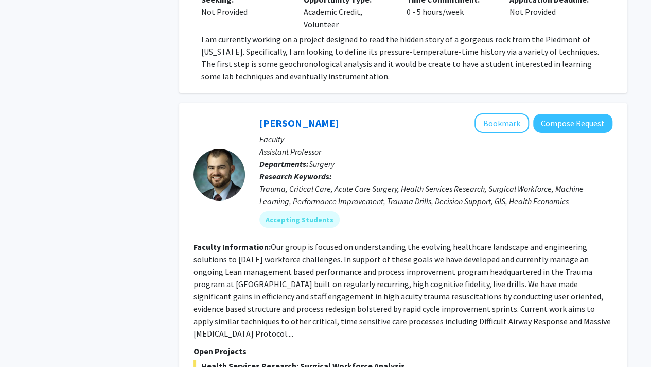
scroll to position [3768, 0]
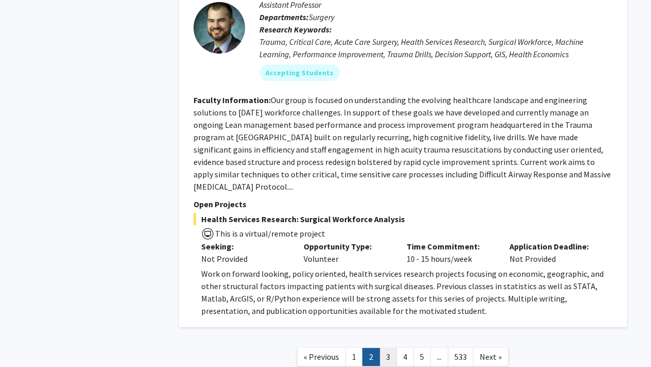
click at [391, 347] on link "3" at bounding box center [388, 356] width 18 height 18
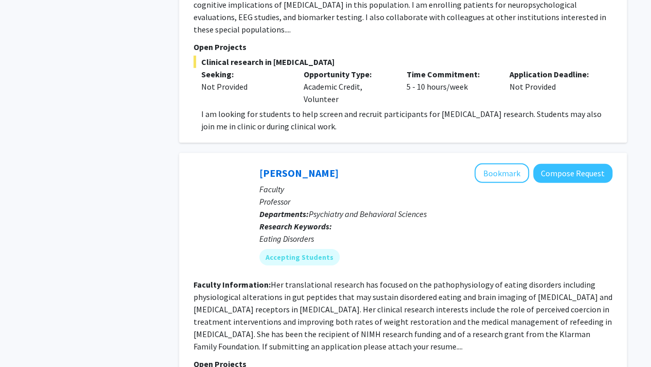
scroll to position [3646, 0]
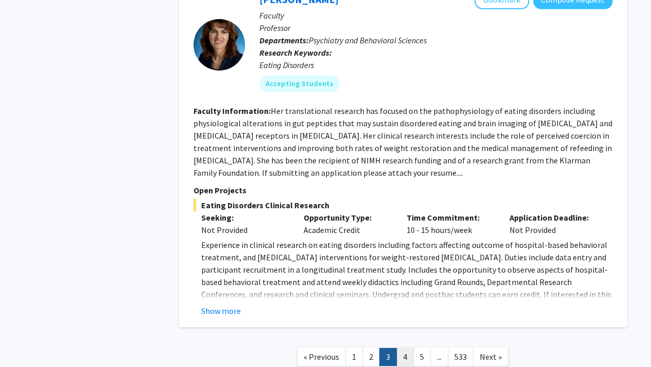
click at [407, 347] on link "4" at bounding box center [405, 356] width 18 height 18
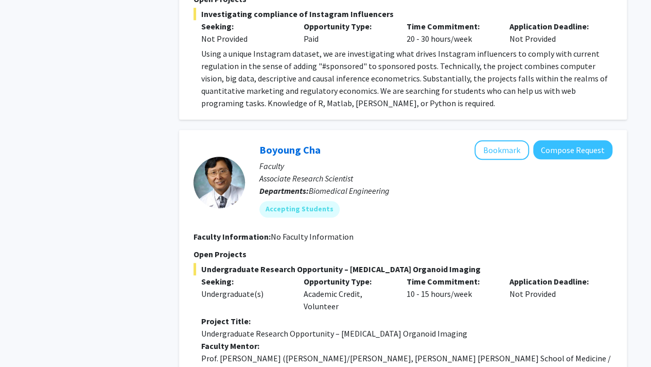
scroll to position [2467, 0]
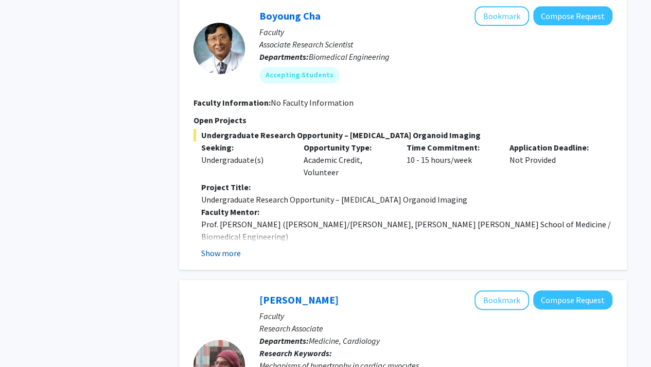
click at [218, 247] on button "Show more" at bounding box center [221, 253] width 40 height 12
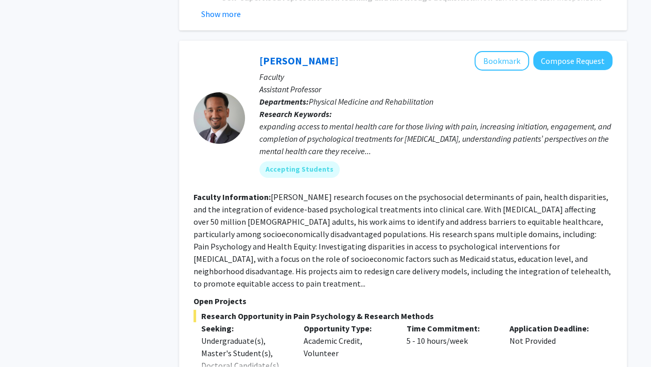
scroll to position [3936, 0]
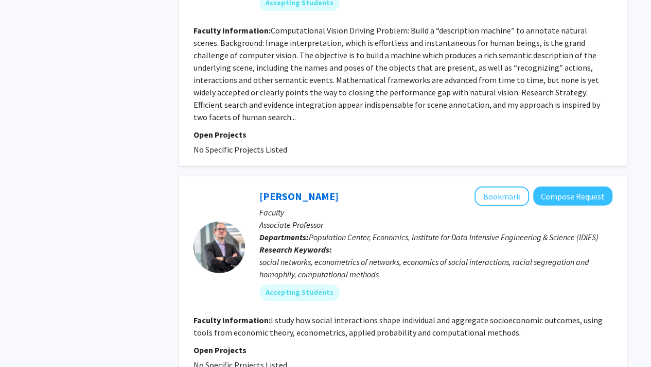
scroll to position [3327, 0]
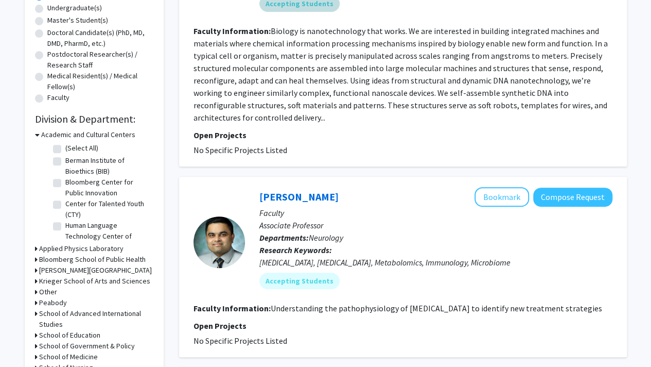
scroll to position [333, 0]
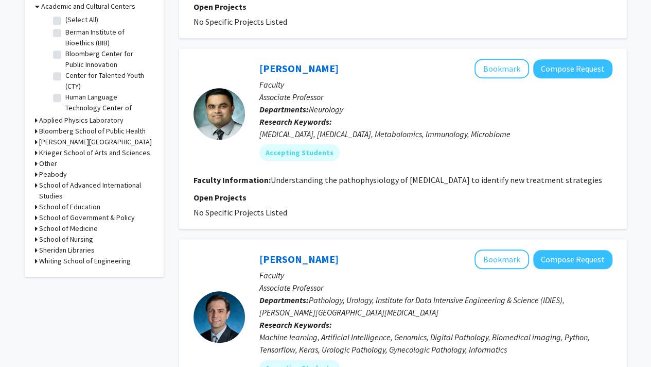
click at [43, 120] on h3 "Applied Physics Laboratory" at bounding box center [81, 120] width 84 height 11
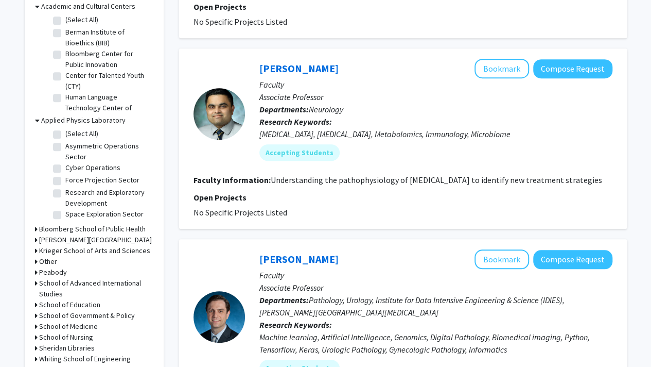
click at [61, 230] on h3 "Bloomberg School of Public Health" at bounding box center [92, 228] width 107 height 11
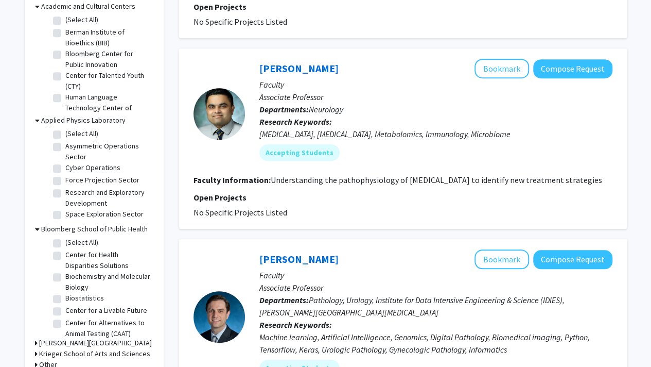
scroll to position [452, 0]
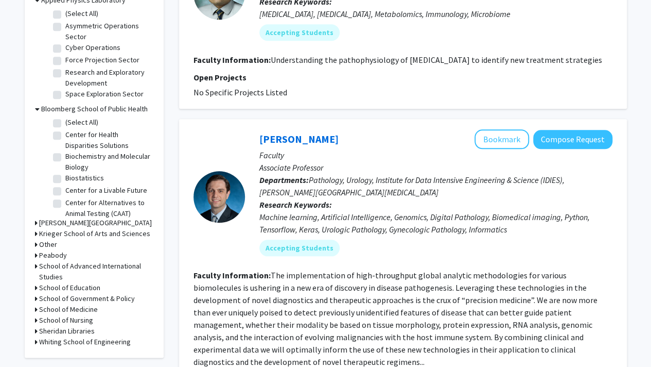
click at [65, 156] on label "Biochemistry and Molecular Biology" at bounding box center [107, 162] width 85 height 22
click at [65, 156] on input "Biochemistry and Molecular Biology" at bounding box center [68, 154] width 7 height 7
checkbox input "true"
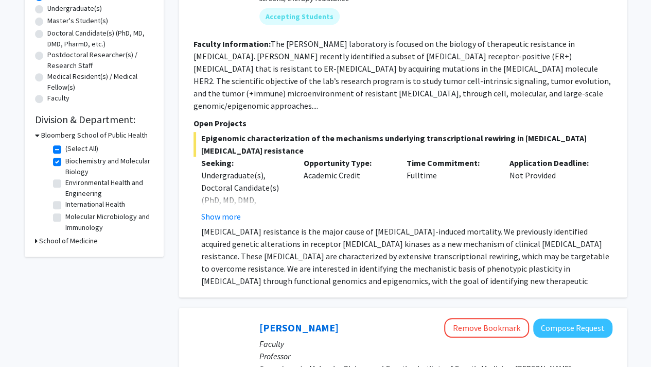
scroll to position [209, 0]
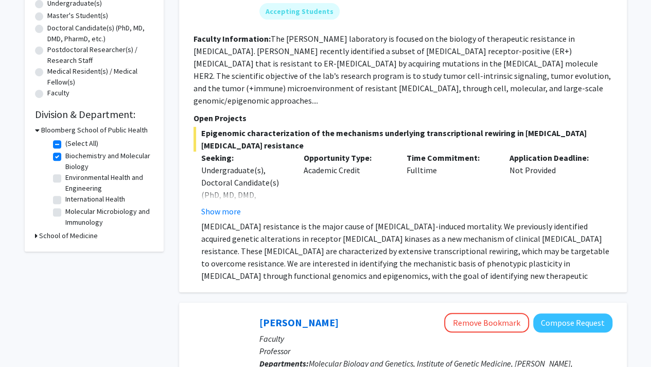
click at [65, 200] on label "International Health" at bounding box center [95, 199] width 60 height 11
click at [65, 200] on input "International Health" at bounding box center [68, 197] width 7 height 7
checkbox input "true"
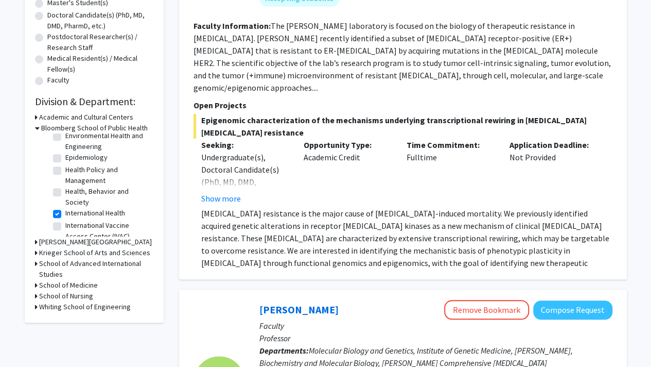
scroll to position [188, 0]
click at [65, 162] on label "Epidemiology" at bounding box center [86, 156] width 42 height 11
click at [65, 158] on input "Epidemiology" at bounding box center [68, 154] width 7 height 7
checkbox input "true"
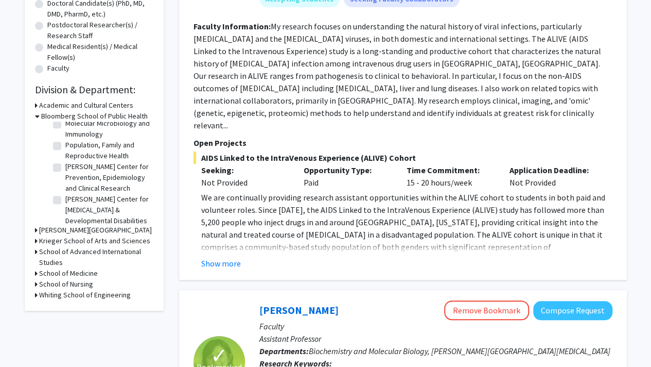
scroll to position [390, 0]
click at [65, 138] on label "Molecular Microbiology and Immunology" at bounding box center [107, 128] width 85 height 22
click at [65, 124] on input "Molecular Microbiology and Immunology" at bounding box center [68, 120] width 7 height 7
checkbox input "true"
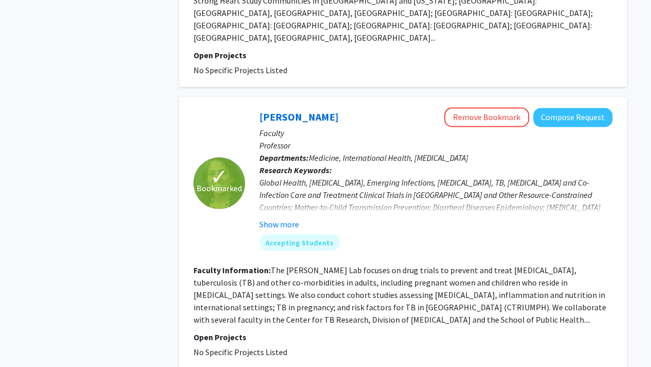
scroll to position [2923, 0]
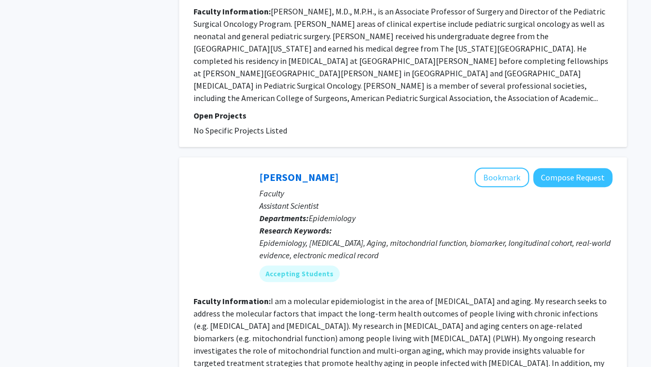
scroll to position [2233, 0]
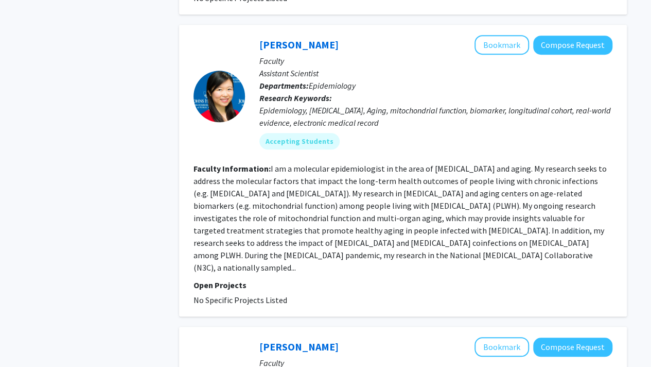
click at [330, 163] on fg-read-more "I am a molecular epidemiologist in the area of HIV and aging. My research seeks…" at bounding box center [400, 217] width 413 height 109
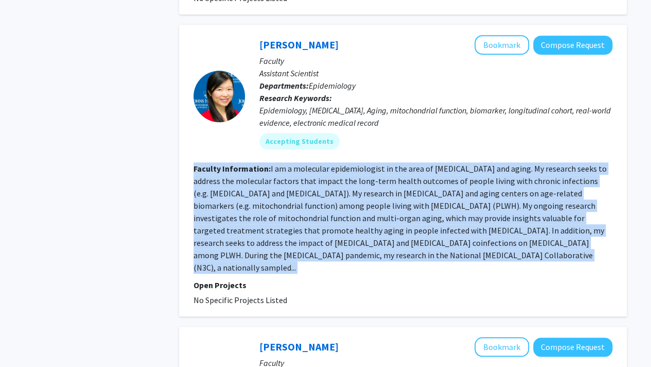
click at [330, 163] on fg-read-more "I am a molecular epidemiologist in the area of HIV and aging. My research seeks…" at bounding box center [400, 217] width 413 height 109
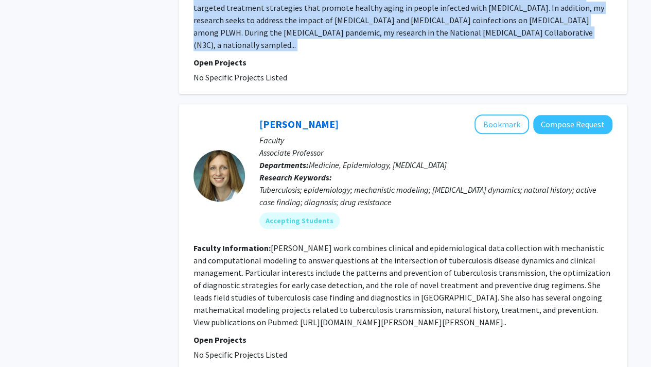
scroll to position [2474, 0]
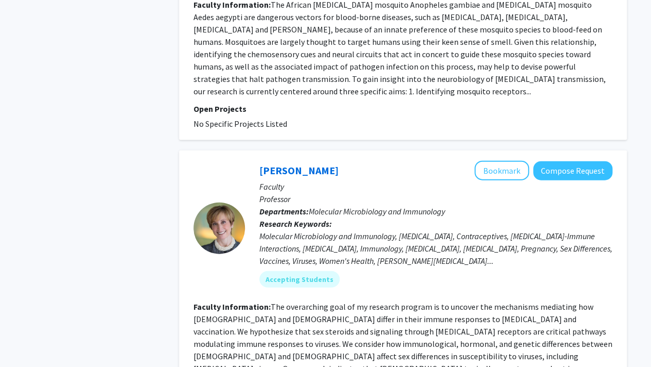
scroll to position [1077, 0]
click at [503, 161] on button "Bookmark" at bounding box center [502, 171] width 55 height 20
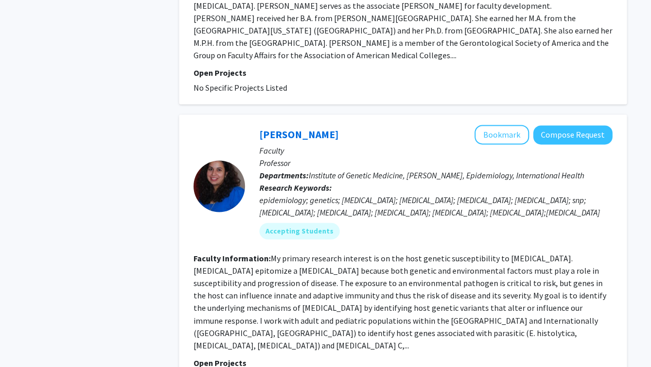
scroll to position [2614, 0]
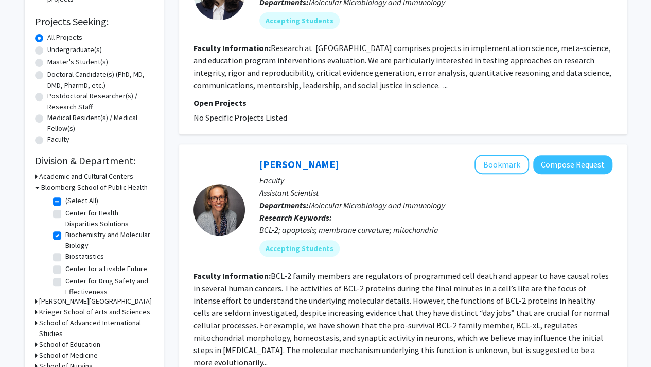
scroll to position [166, 0]
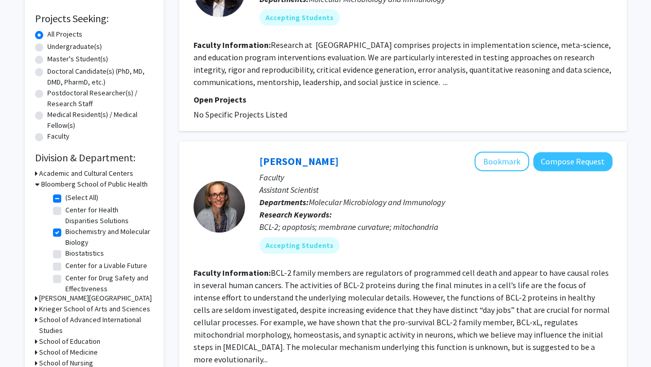
click at [65, 198] on label "(Select All)" at bounding box center [81, 197] width 33 height 11
click at [65, 198] on input "(Select All)" at bounding box center [68, 195] width 7 height 7
checkbox input "false"
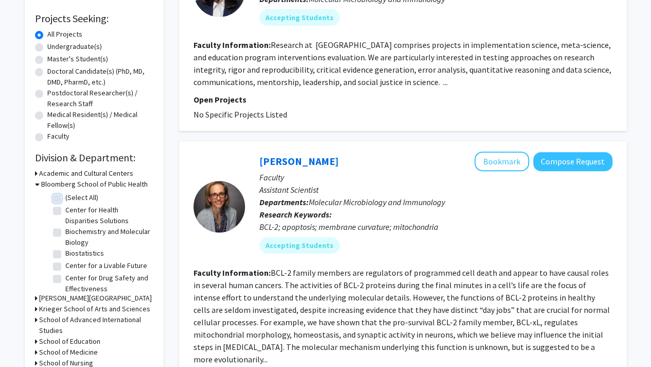
checkbox input "false"
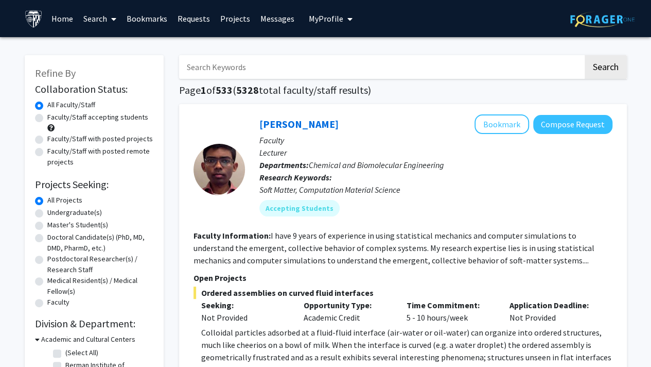
click at [202, 77] on input "Search Keywords" at bounding box center [381, 67] width 404 height 24
type input "korea"
click at [585, 55] on button "Search" at bounding box center [606, 67] width 42 height 24
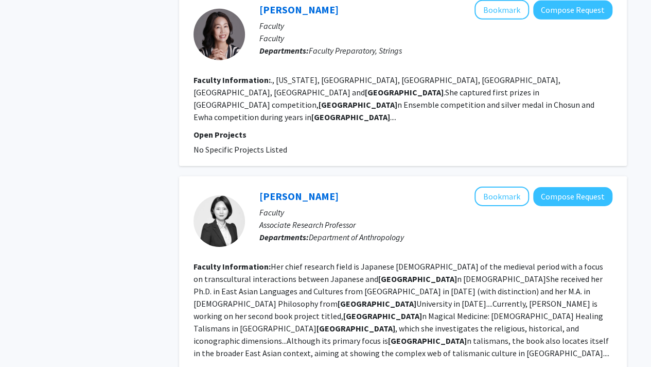
scroll to position [1618, 0]
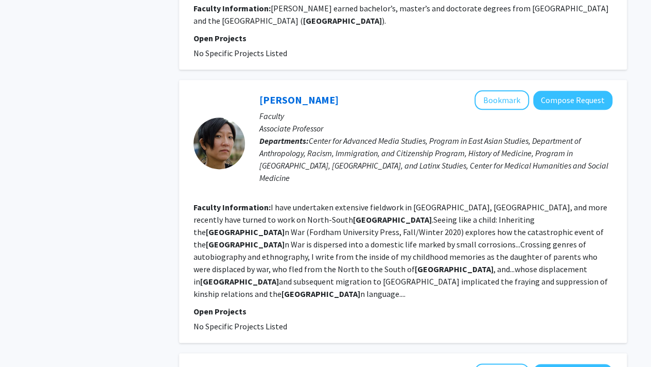
scroll to position [598, 0]
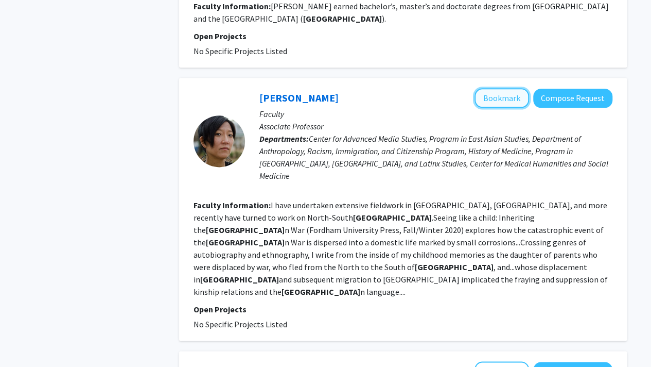
click at [495, 88] on button "Bookmark" at bounding box center [502, 98] width 55 height 20
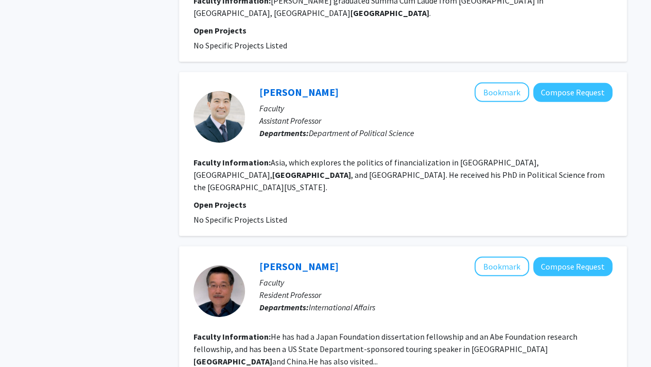
scroll to position [1414, 0]
click at [472, 156] on section "Faculty Information: Asia, which explores the politics of financialization in C…" at bounding box center [403, 174] width 419 height 37
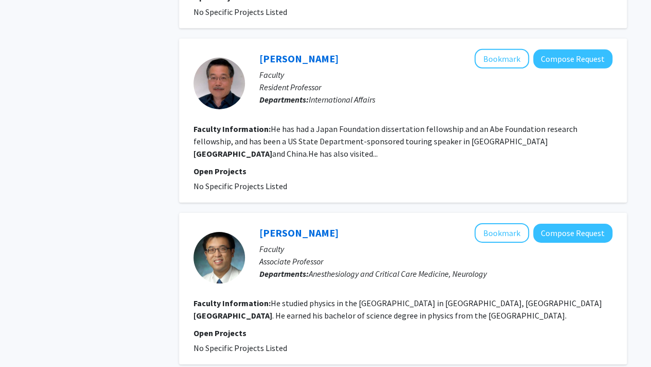
scroll to position [1628, 0]
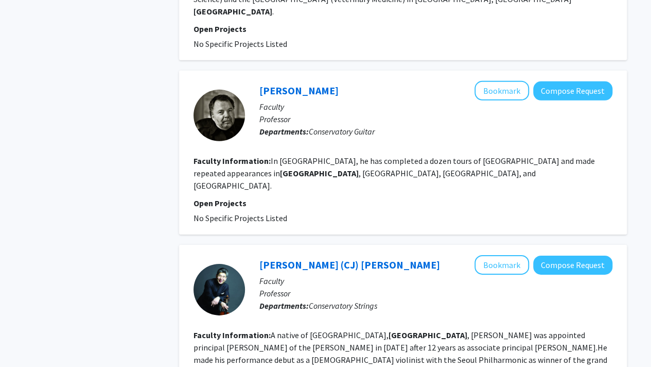
scroll to position [1549, 0]
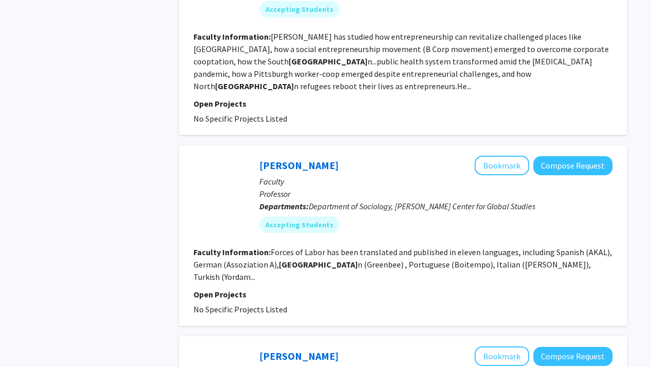
scroll to position [1566, 0]
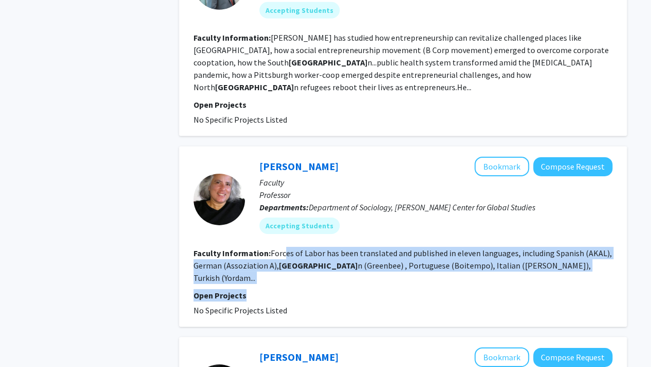
drag, startPoint x: 284, startPoint y: 142, endPoint x: 408, endPoint y: 167, distance: 126.1
click at [408, 167] on fg-search-faculty "Beverly Silver Bookmark Compose Request Faculty Professor Departments: Departme…" at bounding box center [403, 236] width 419 height 160
click at [402, 248] on fg-read-more "Forces of Labor has been translated and published in eleven languages, includin…" at bounding box center [403, 265] width 419 height 35
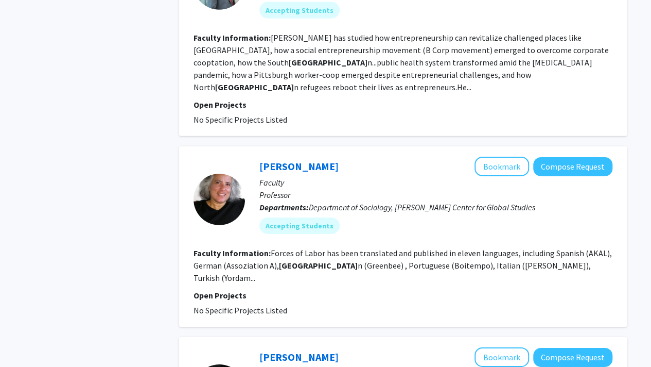
scroll to position [1694, 0]
